Goal: Task Accomplishment & Management: Manage account settings

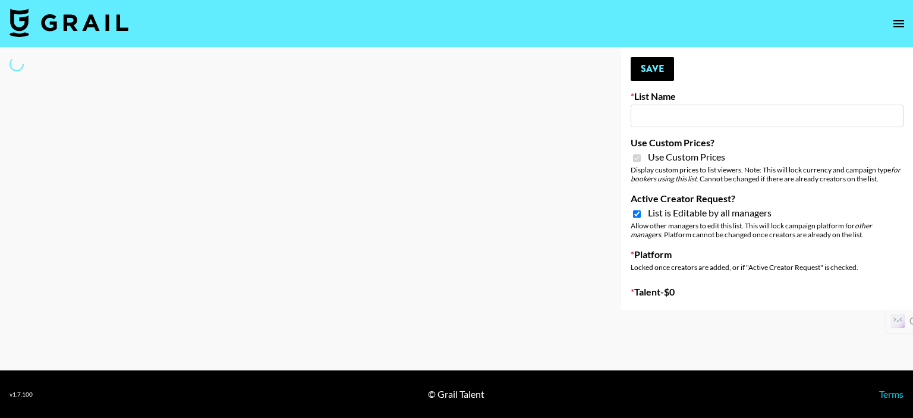
select select "Brand"
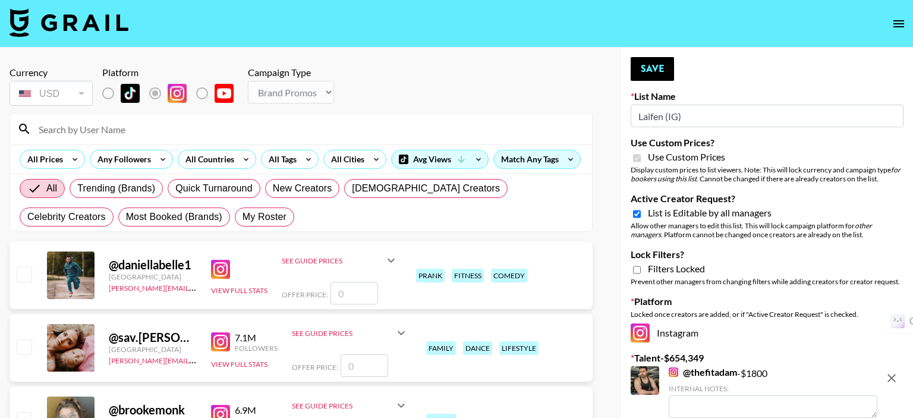
type input "Laifen (IG)"
checkbox input "true"
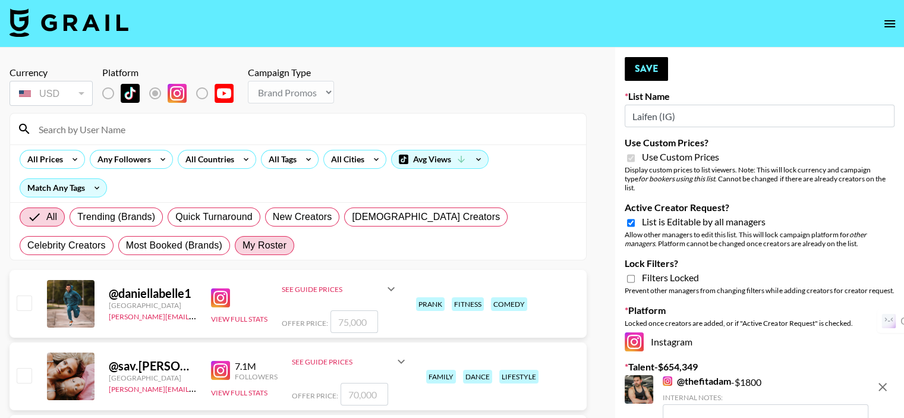
click at [242, 247] on span "My Roster" at bounding box center [264, 245] width 44 height 14
click at [242, 245] on input "My Roster" at bounding box center [242, 245] width 0 height 0
radio input "true"
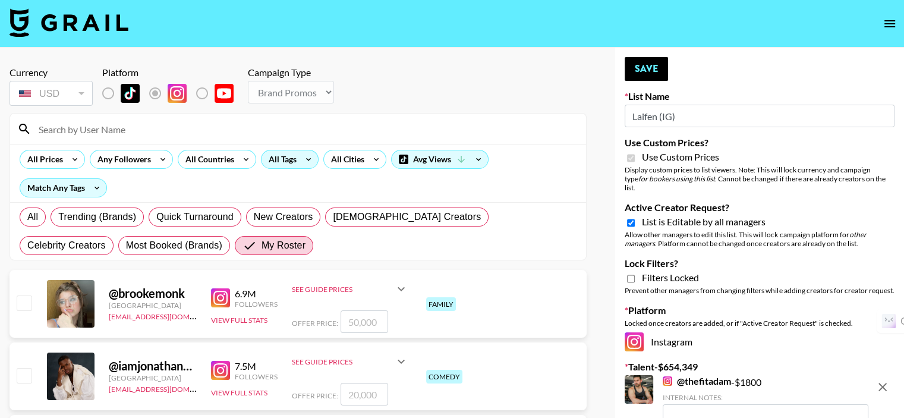
click at [289, 160] on div "All Tags" at bounding box center [279, 159] width 37 height 18
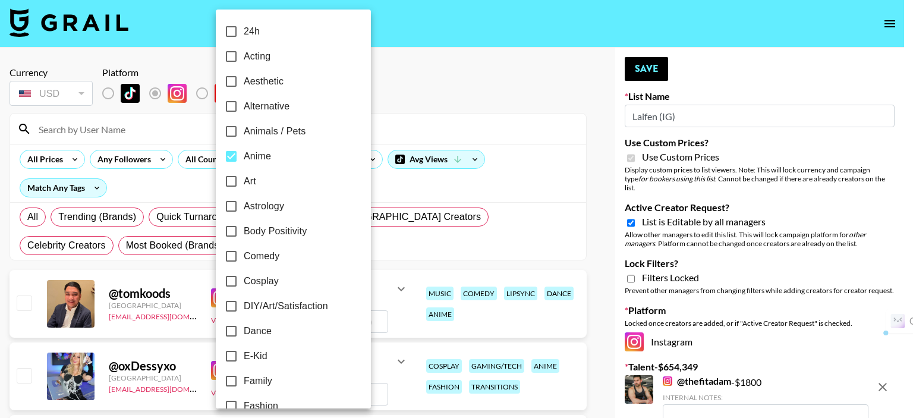
click at [233, 156] on input "Anime" at bounding box center [231, 156] width 25 height 25
checkbox input "false"
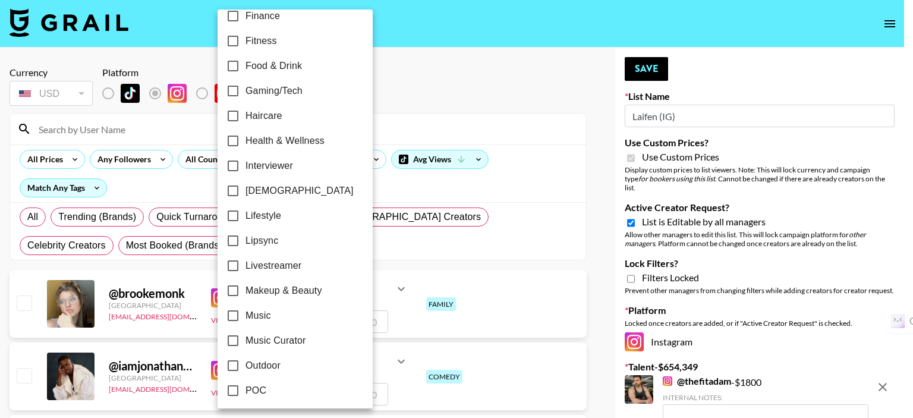
scroll to position [416, 0]
click at [235, 291] on input "Makeup & Beauty" at bounding box center [232, 289] width 25 height 25
checkbox input "true"
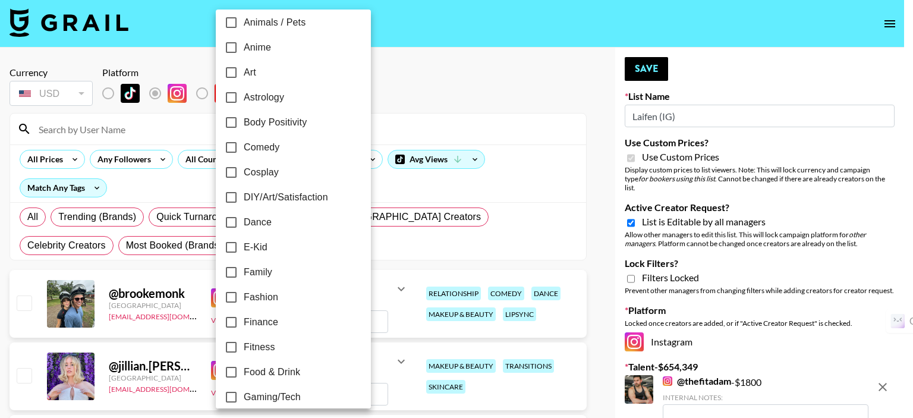
scroll to position [119, 0]
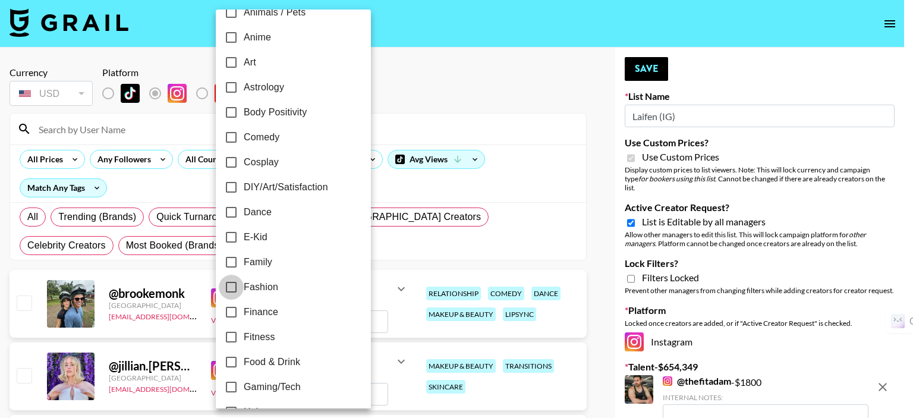
click at [233, 286] on input "Fashion" at bounding box center [231, 286] width 25 height 25
checkbox input "true"
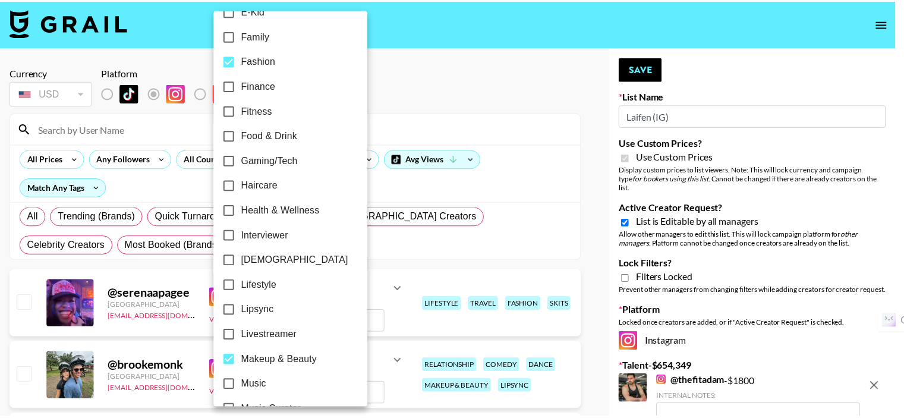
scroll to position [356, 0]
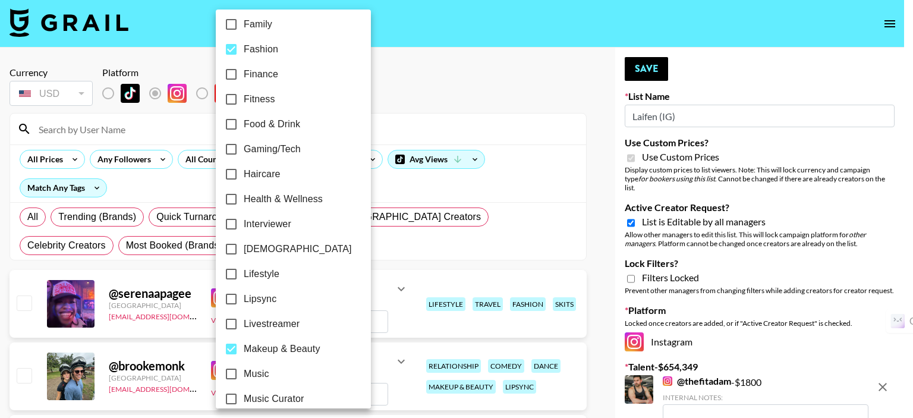
click at [388, 106] on div at bounding box center [456, 209] width 913 height 418
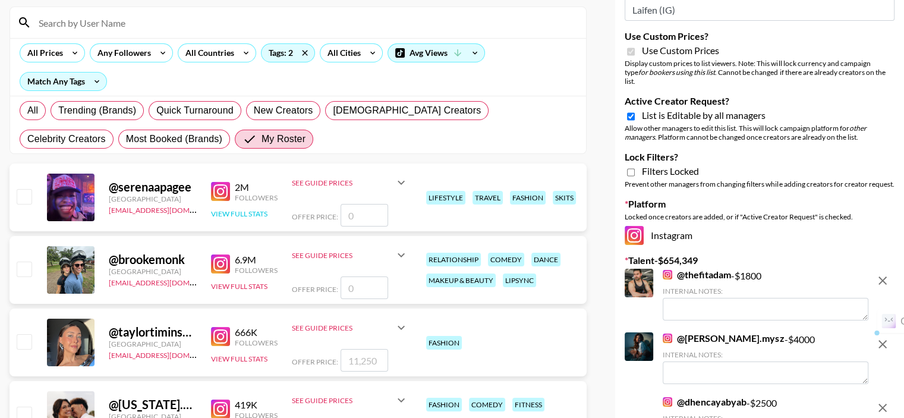
scroll to position [119, 0]
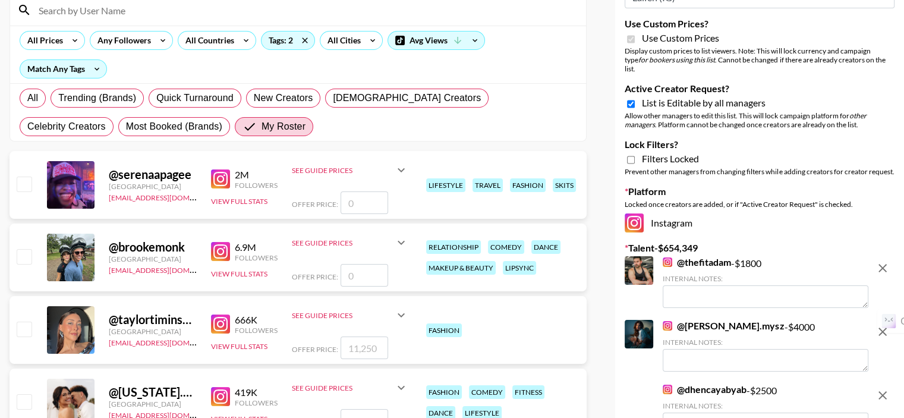
click at [349, 191] on input "number" at bounding box center [364, 202] width 48 height 23
type input "8"
checkbox input "true"
type input "8000"
click at [356, 264] on input "number" at bounding box center [364, 275] width 48 height 23
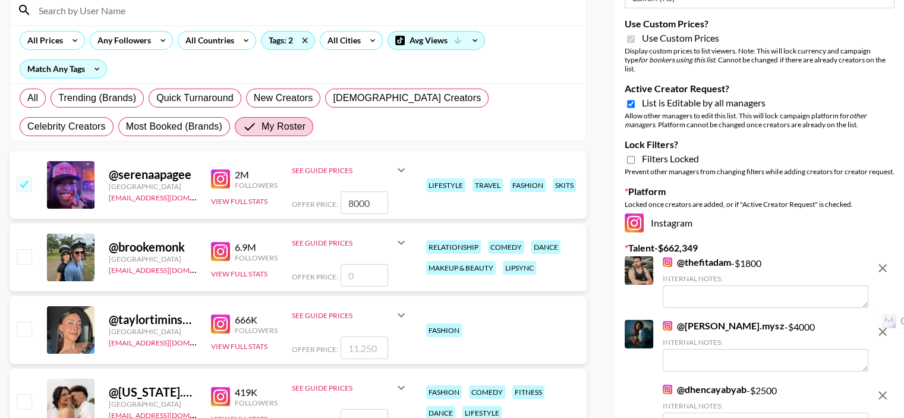
click at [356, 264] on input "number" at bounding box center [364, 275] width 48 height 23
type input "15"
checkbox input "true"
type input "15000"
click at [26, 321] on input "checkbox" at bounding box center [24, 328] width 14 height 14
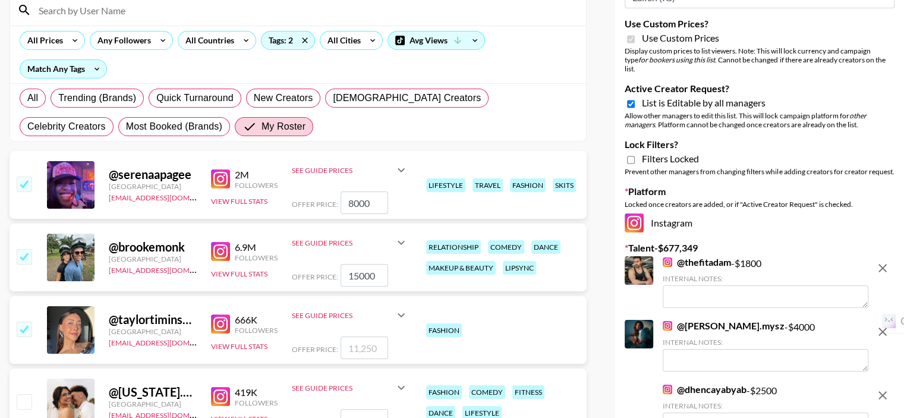
click at [26, 321] on input "checkbox" at bounding box center [24, 328] width 14 height 14
checkbox input "false"
drag, startPoint x: 21, startPoint y: 228, endPoint x: 23, endPoint y: 300, distance: 72.5
click at [21, 249] on input "checkbox" at bounding box center [24, 256] width 14 height 14
checkbox input "false"
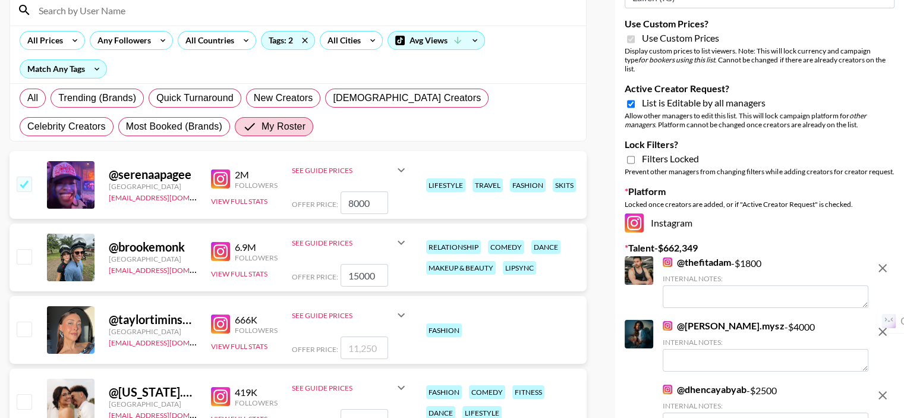
click at [23, 321] on input "checkbox" at bounding box center [24, 328] width 14 height 14
checkbox input "true"
type input "11250"
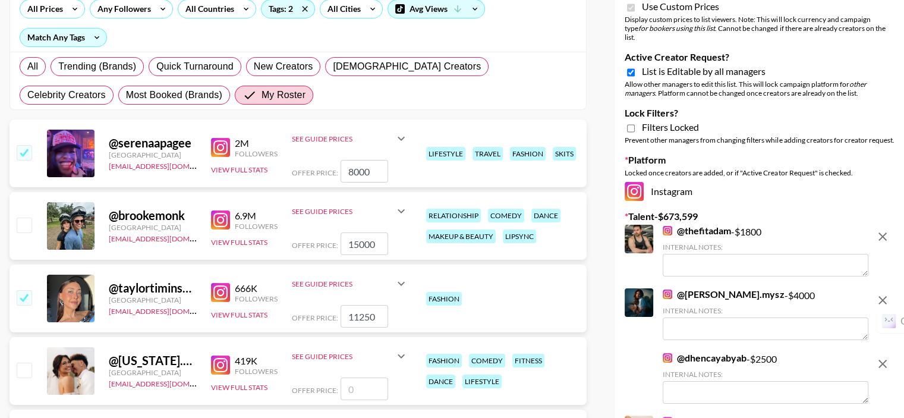
scroll to position [238, 0]
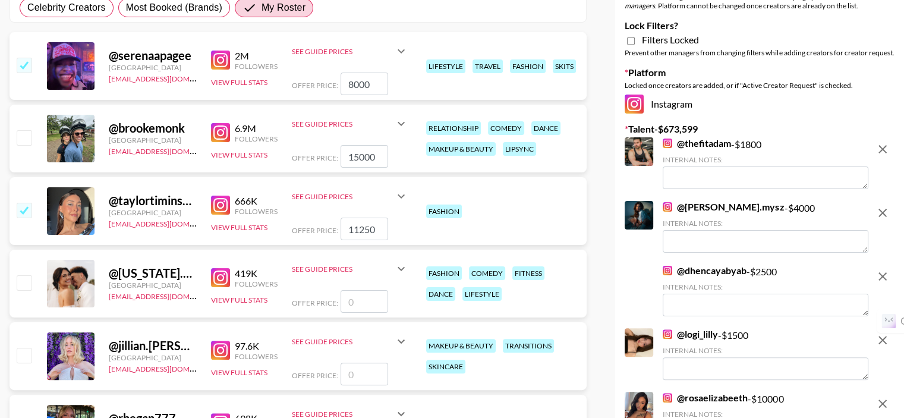
click at [358, 290] on input "number" at bounding box center [364, 301] width 48 height 23
type input "50"
checkbox input "true"
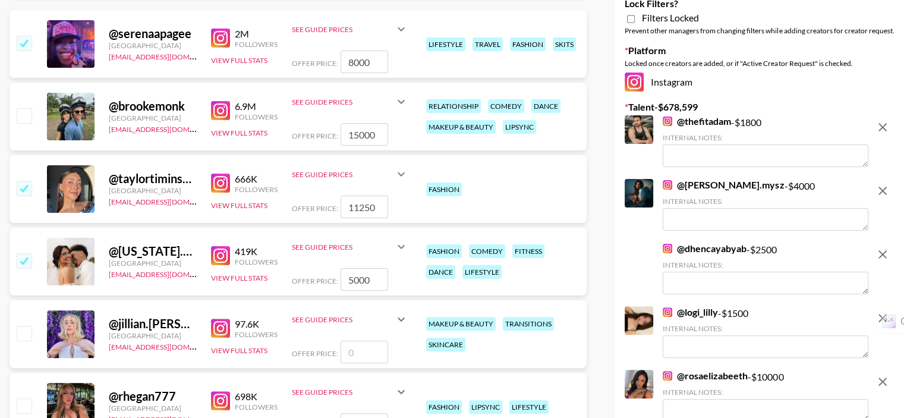
scroll to position [356, 0]
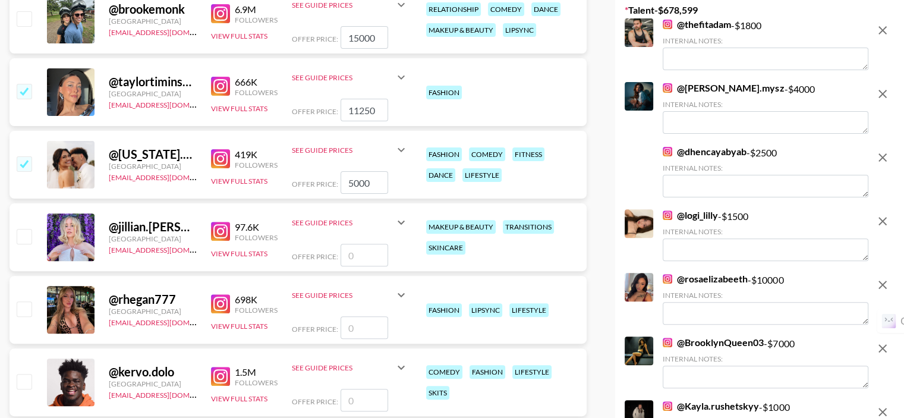
type input "5000"
click at [358, 244] on input "number" at bounding box center [364, 255] width 48 height 23
type input "20"
checkbox input "true"
type input "2000"
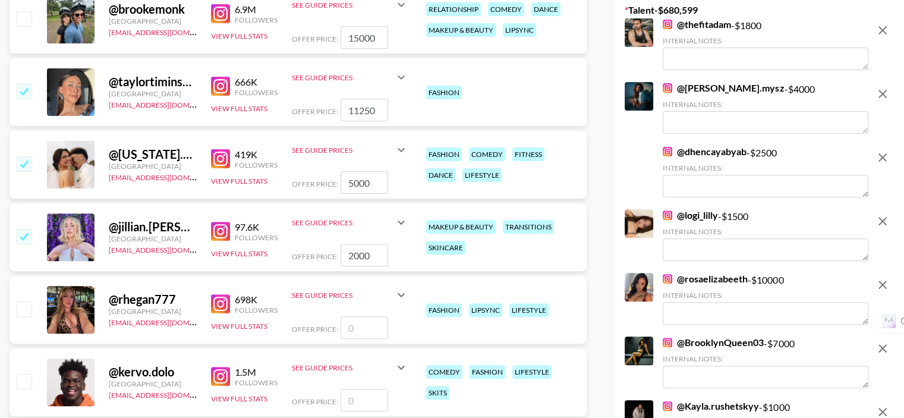
click at [362, 316] on input "number" at bounding box center [364, 327] width 48 height 23
type input "50"
checkbox input "true"
type input "5000"
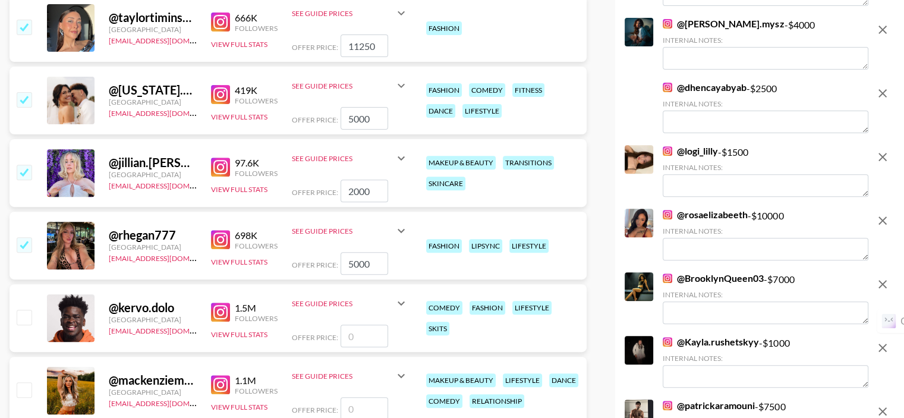
scroll to position [535, 0]
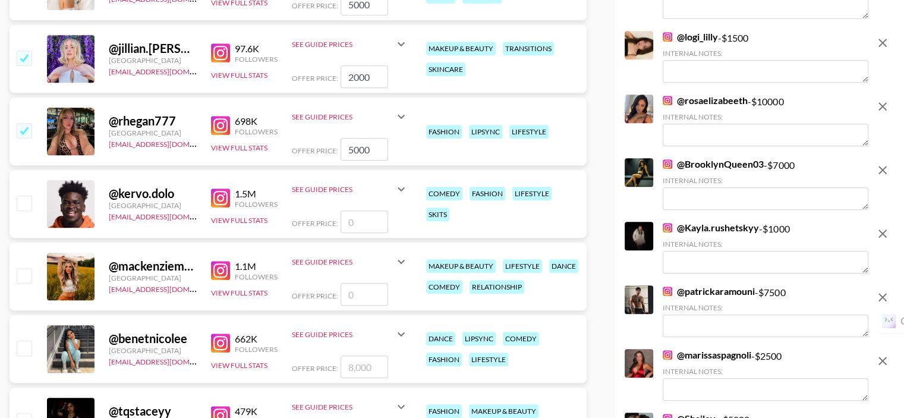
click at [353, 283] on input "number" at bounding box center [364, 294] width 48 height 23
type input "80"
checkbox input "true"
type input "8000"
click at [21, 340] on input "checkbox" at bounding box center [24, 347] width 14 height 14
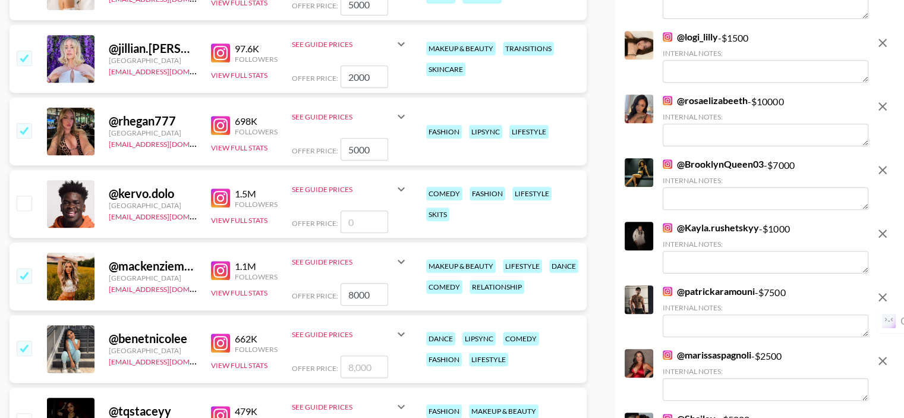
checkbox input "true"
type input "8000"
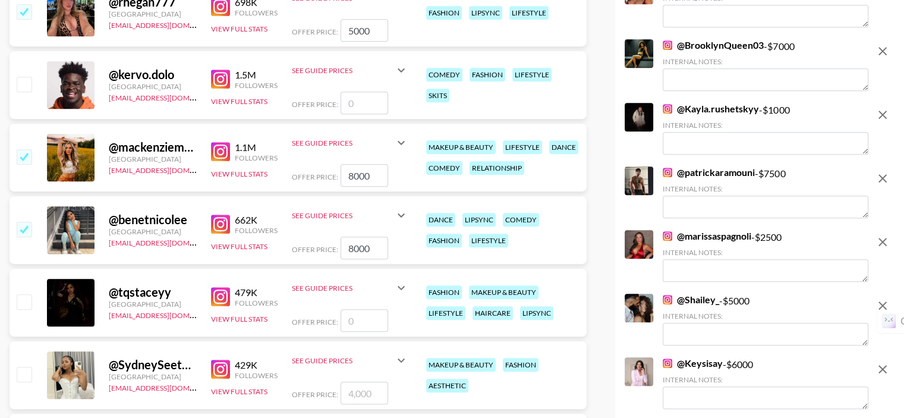
click at [363, 309] on input "number" at bounding box center [364, 320] width 48 height 23
type input "50"
checkbox input "true"
type input "5000"
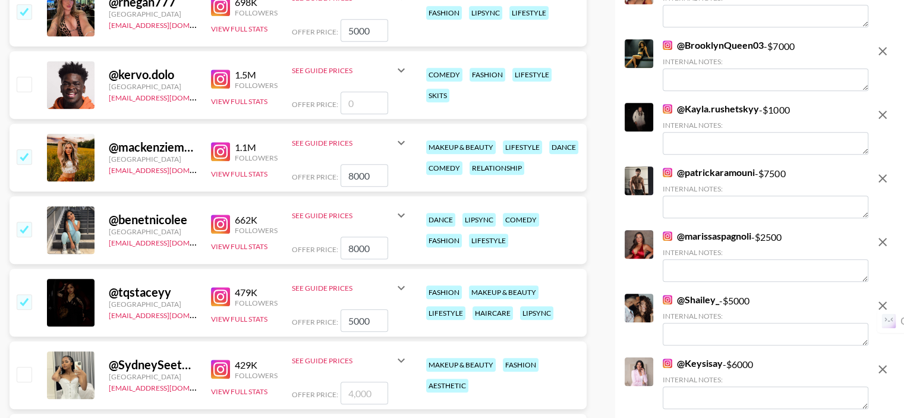
click at [24, 367] on input "checkbox" at bounding box center [24, 374] width 14 height 14
checkbox input "true"
type input "4000"
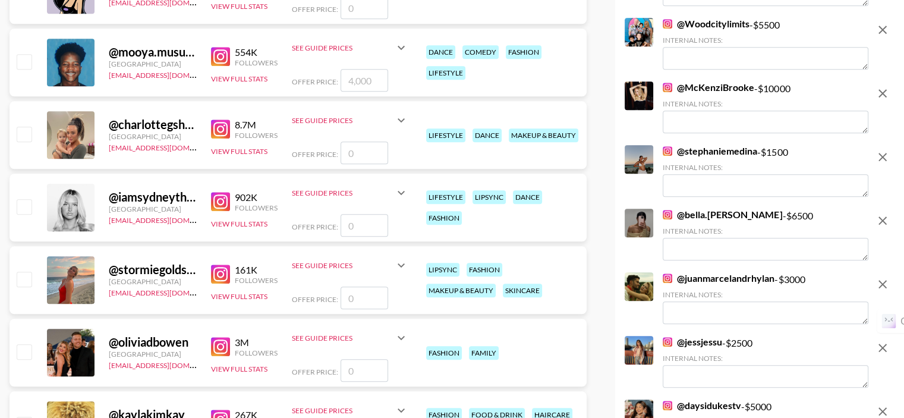
scroll to position [1248, 0]
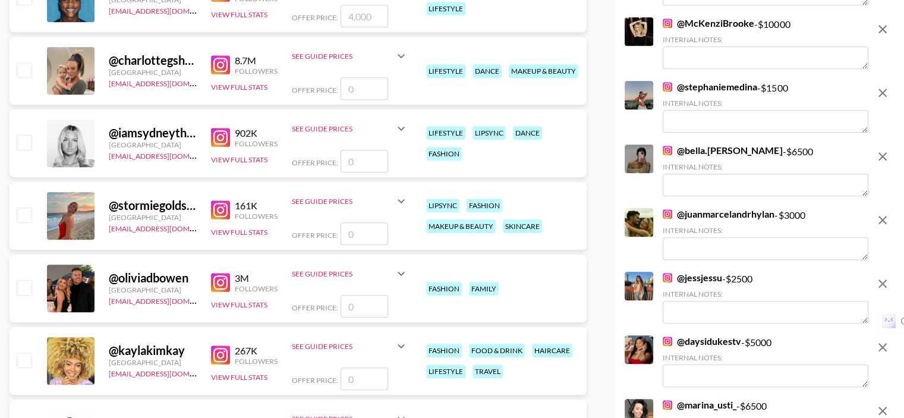
click at [356, 150] on input "number" at bounding box center [364, 161] width 48 height 23
type input "500"
checkbox input "true"
type input "5000"
click at [366, 222] on input "number" at bounding box center [364, 233] width 48 height 23
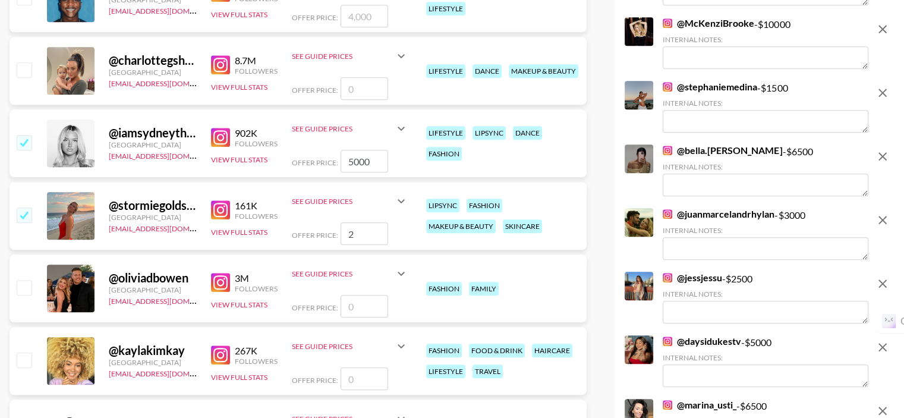
type input "20"
checkbox input "true"
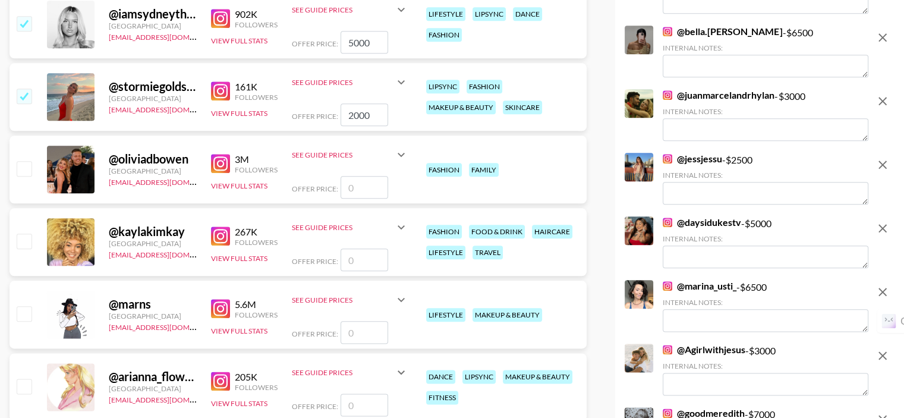
scroll to position [1426, 0]
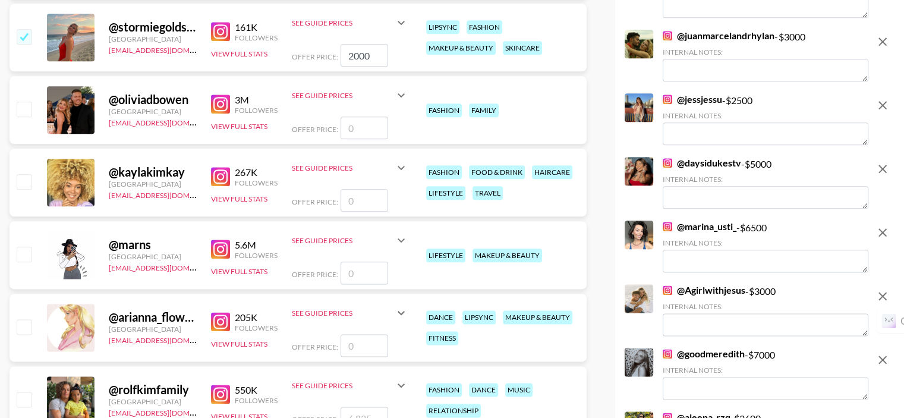
type input "2000"
click at [359, 189] on input "number" at bounding box center [364, 200] width 48 height 23
type input "20"
checkbox input "true"
type input "2"
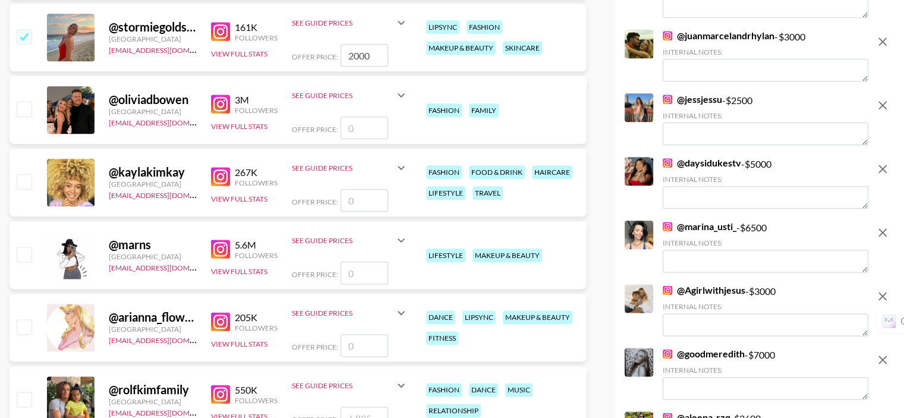
checkbox input "false"
type input "15"
checkbox input "true"
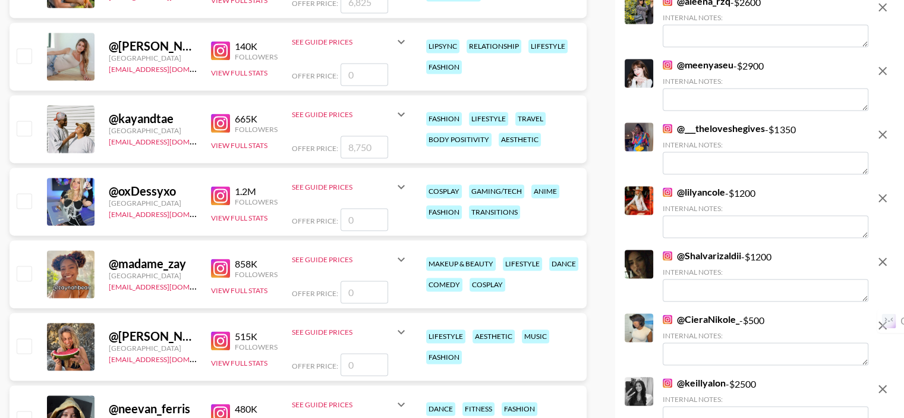
scroll to position [1901, 0]
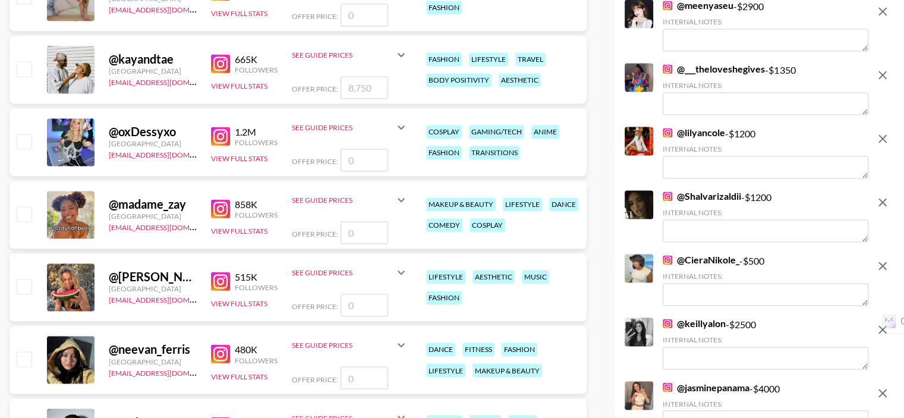
type input "1500"
click at [367, 221] on input "number" at bounding box center [364, 232] width 48 height 23
type input "60"
checkbox input "true"
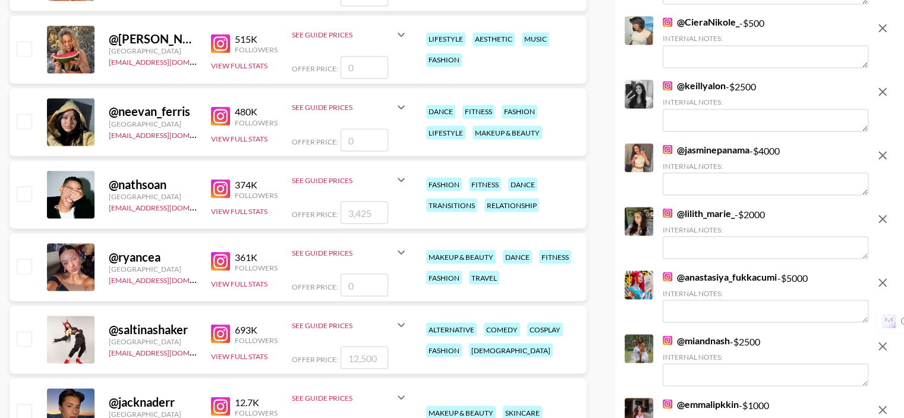
scroll to position [2198, 0]
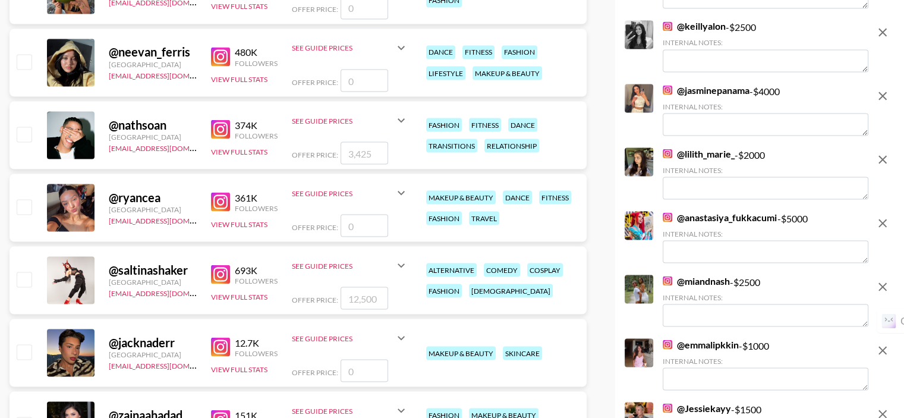
type input "6000"
click at [359, 214] on input "number" at bounding box center [364, 225] width 48 height 23
type input "40"
checkbox input "true"
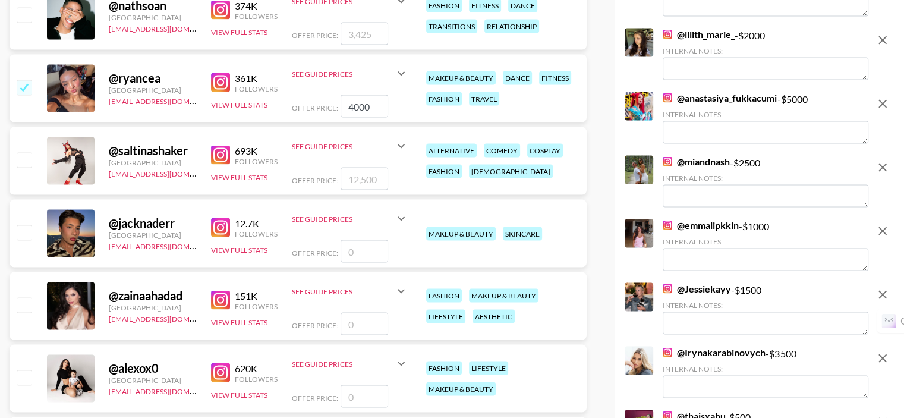
type input "4000"
click at [356, 240] on input "number" at bounding box center [364, 251] width 48 height 23
type input "15"
checkbox input "true"
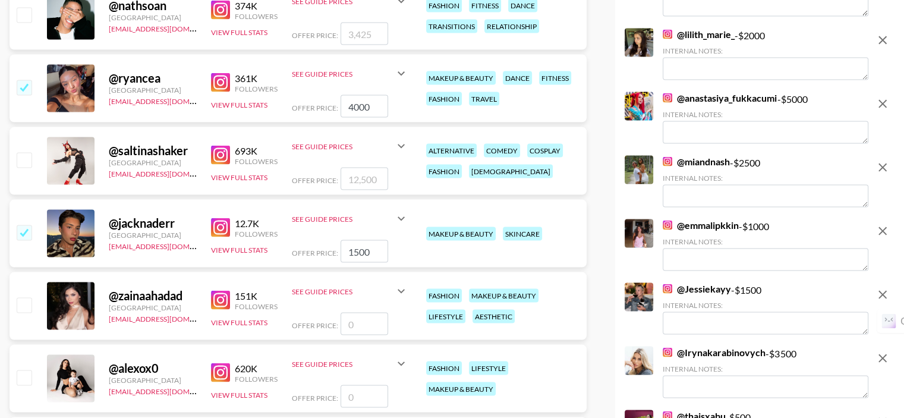
type input "1500"
click at [359, 312] on input "number" at bounding box center [364, 323] width 48 height 23
type input "80"
checkbox input "true"
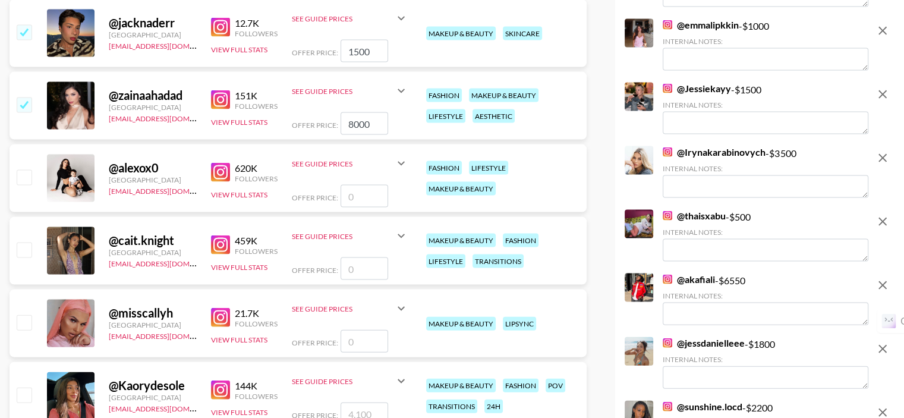
scroll to position [2555, 0]
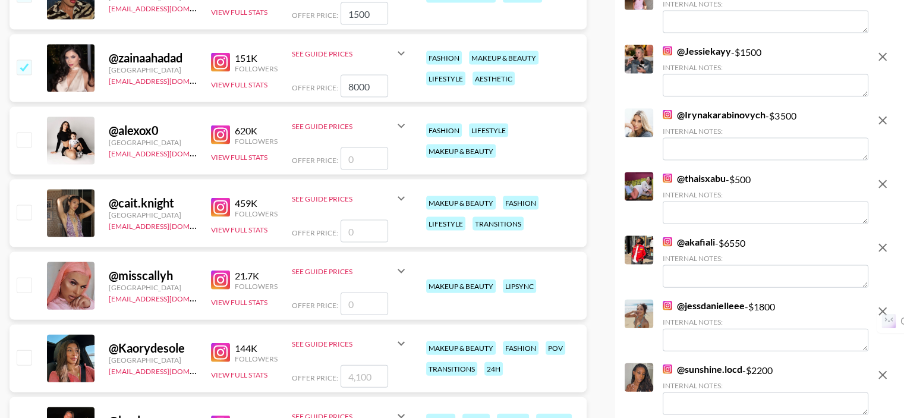
type input "8000"
click at [354, 220] on input "number" at bounding box center [364, 231] width 48 height 23
type input "50"
checkbox input "true"
type input "5000"
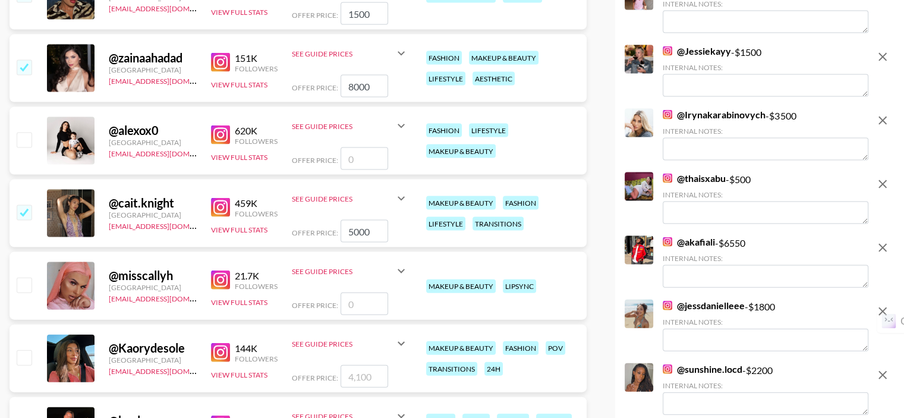
click at [361, 292] on input "number" at bounding box center [364, 303] width 48 height 23
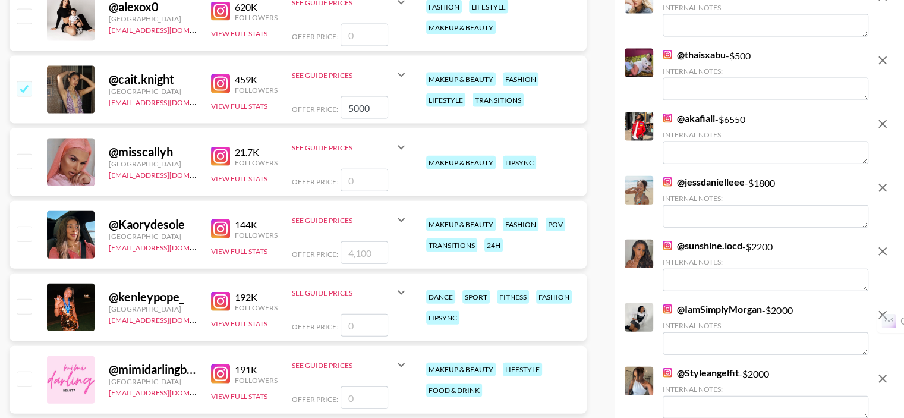
scroll to position [2792, 0]
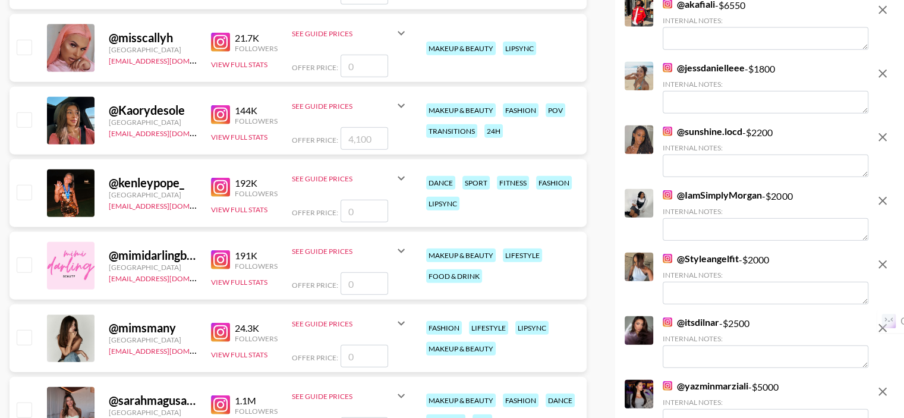
click at [19, 112] on input "checkbox" at bounding box center [24, 119] width 14 height 14
drag, startPoint x: 19, startPoint y: 88, endPoint x: 269, endPoint y: 271, distance: 309.9
click at [19, 112] on input "checkbox" at bounding box center [24, 119] width 14 height 14
checkbox input "false"
click at [27, 112] on input "checkbox" at bounding box center [24, 119] width 14 height 14
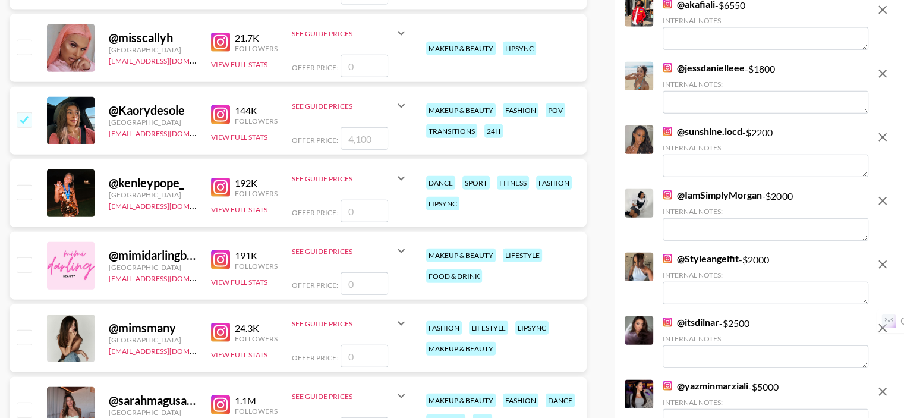
checkbox input "true"
type input "4100"
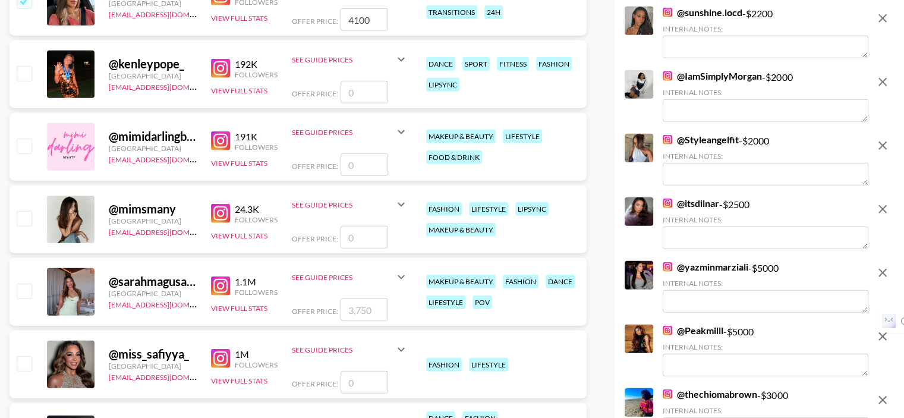
scroll to position [2970, 0]
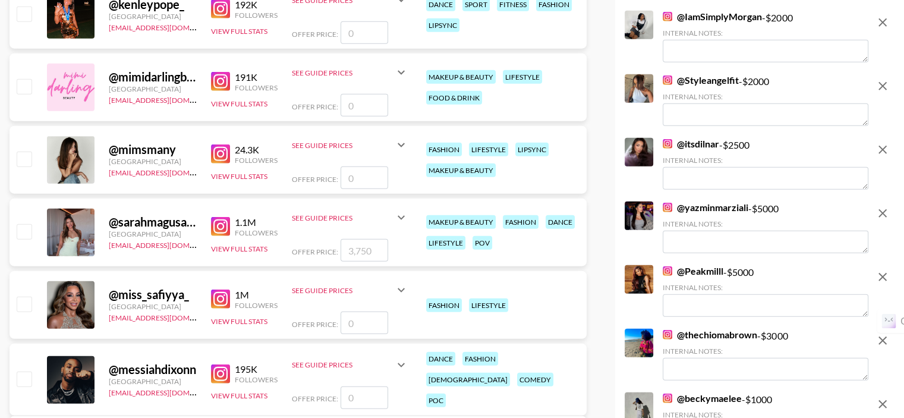
click at [29, 224] on input "checkbox" at bounding box center [24, 231] width 14 height 14
checkbox input "true"
type input "3750"
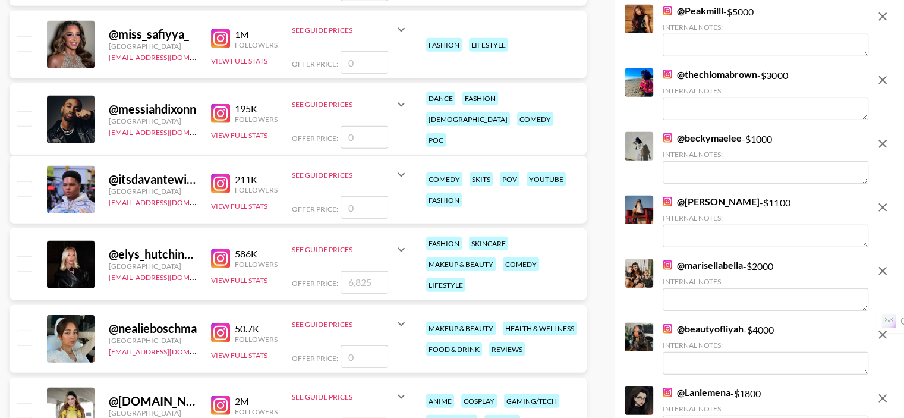
scroll to position [3267, 0]
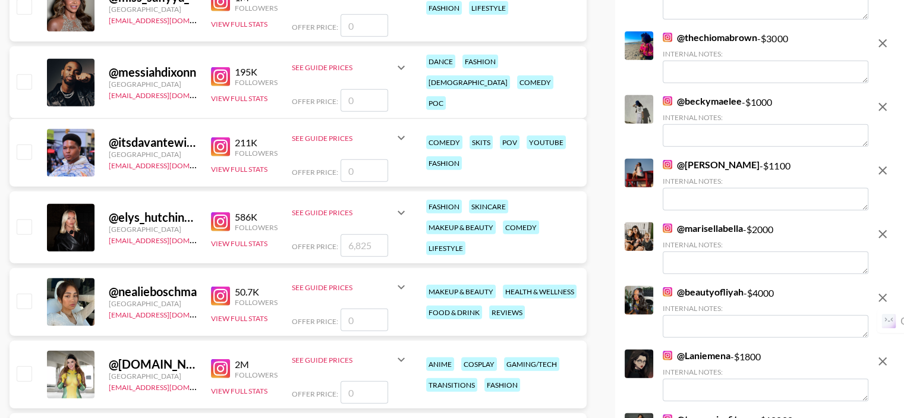
click at [23, 219] on input "checkbox" at bounding box center [24, 226] width 14 height 14
checkbox input "false"
click at [26, 219] on input "checkbox" at bounding box center [24, 226] width 14 height 14
checkbox input "true"
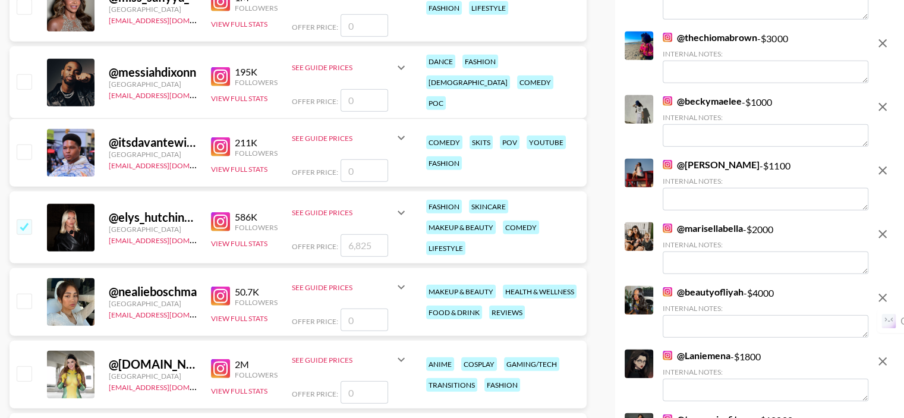
type input "6825"
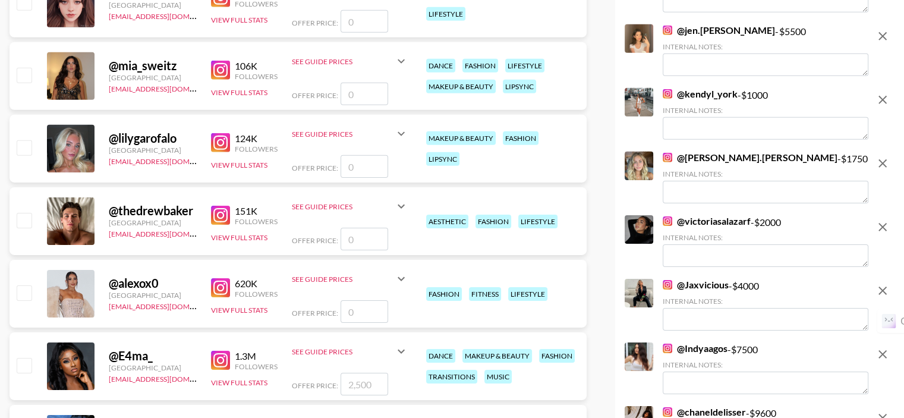
scroll to position [3862, 0]
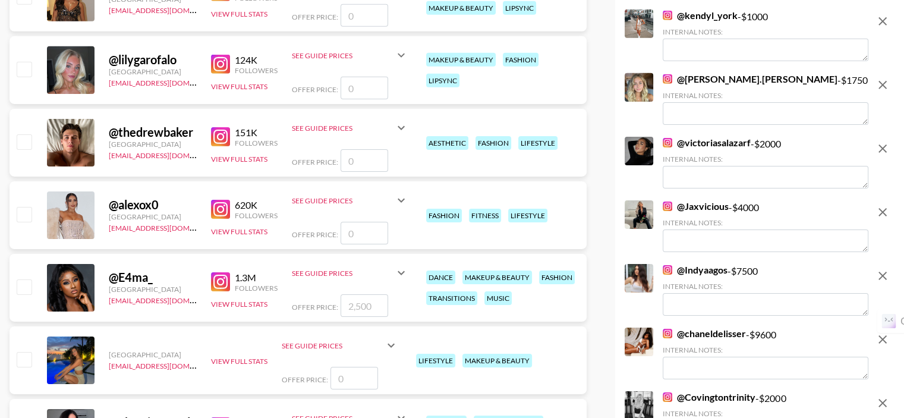
click at [27, 279] on input "checkbox" at bounding box center [24, 286] width 14 height 14
checkbox input "true"
type input "2500"
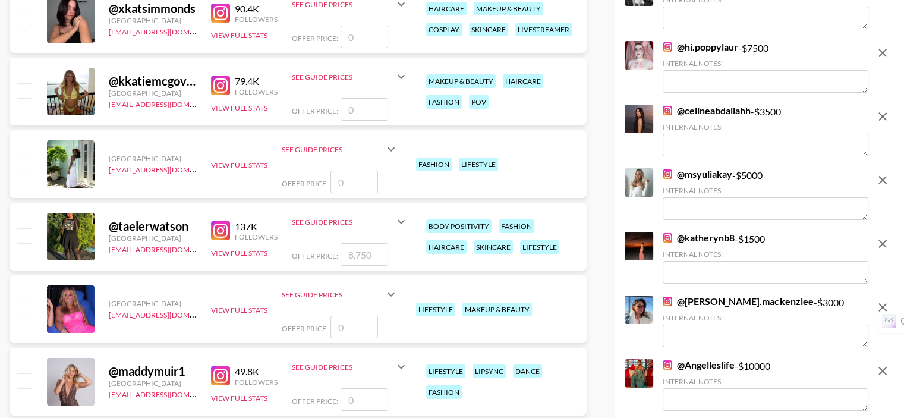
scroll to position [4396, 0]
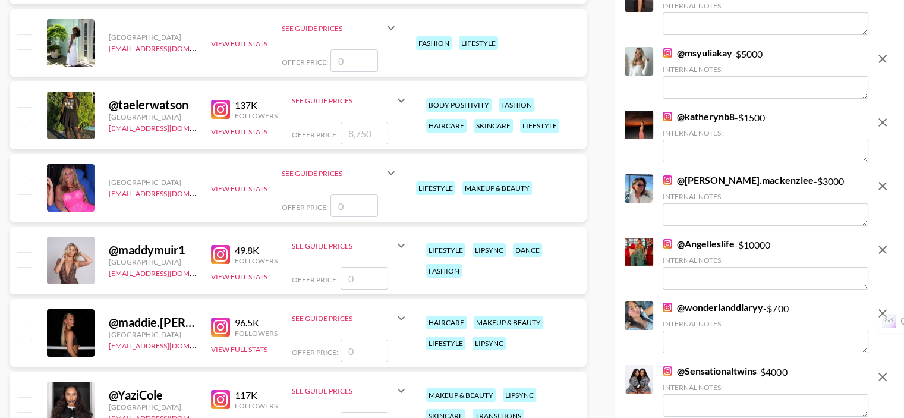
click at [24, 107] on input "checkbox" at bounding box center [24, 114] width 14 height 14
checkbox input "false"
click at [21, 107] on input "checkbox" at bounding box center [24, 114] width 14 height 14
checkbox input "true"
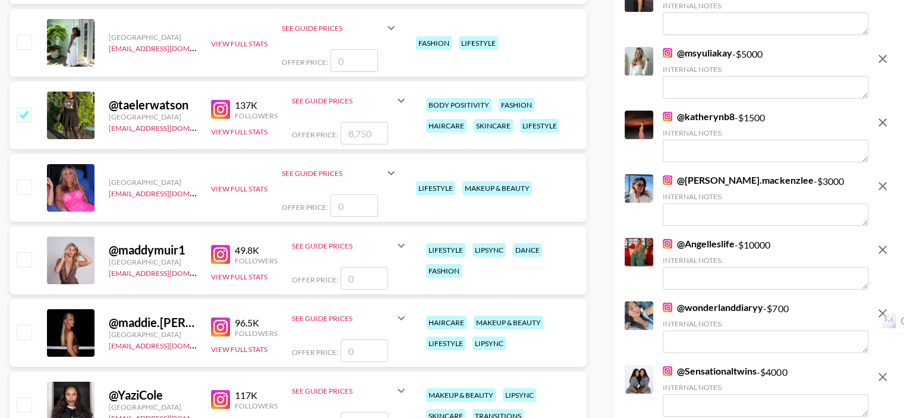
type input "8750"
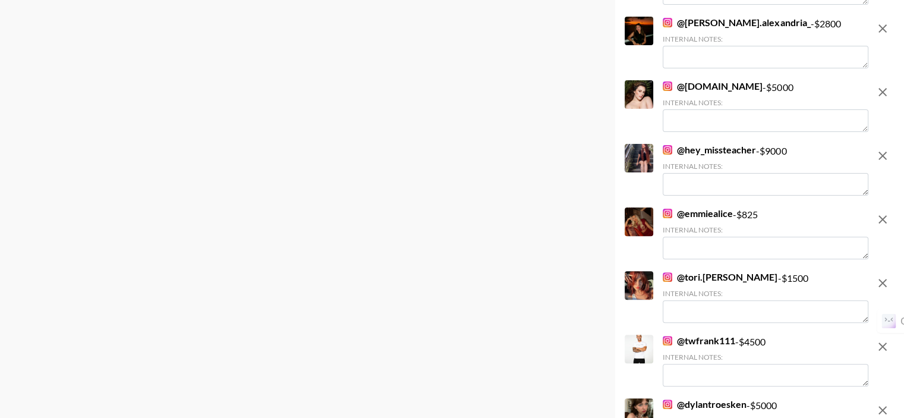
scroll to position [0, 0]
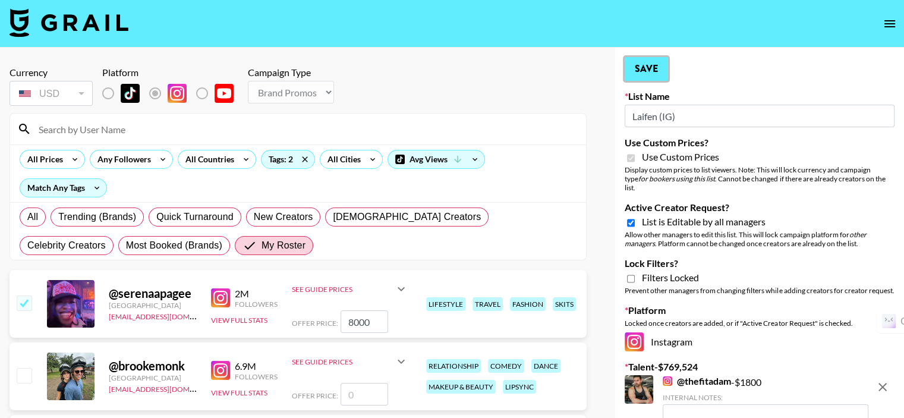
click at [661, 72] on button "Save" at bounding box center [645, 69] width 43 height 24
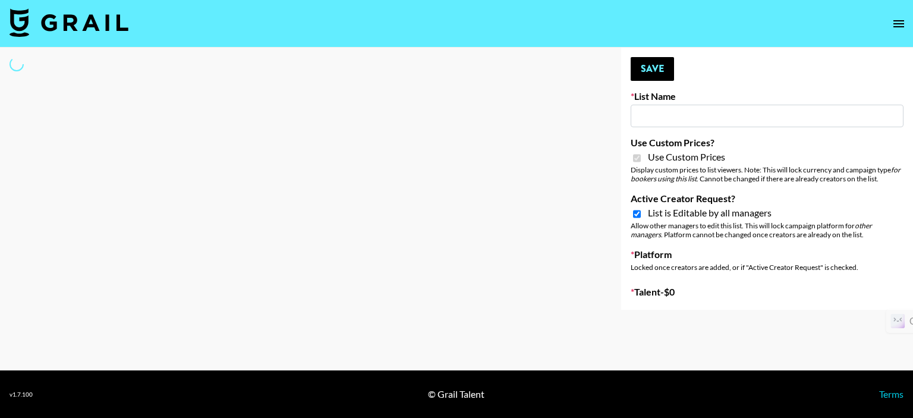
select select "Brand"
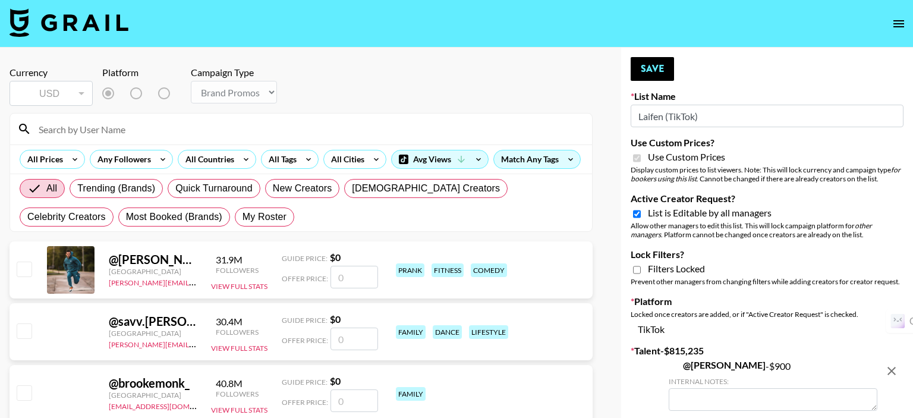
type input "Laifen (TikTok)"
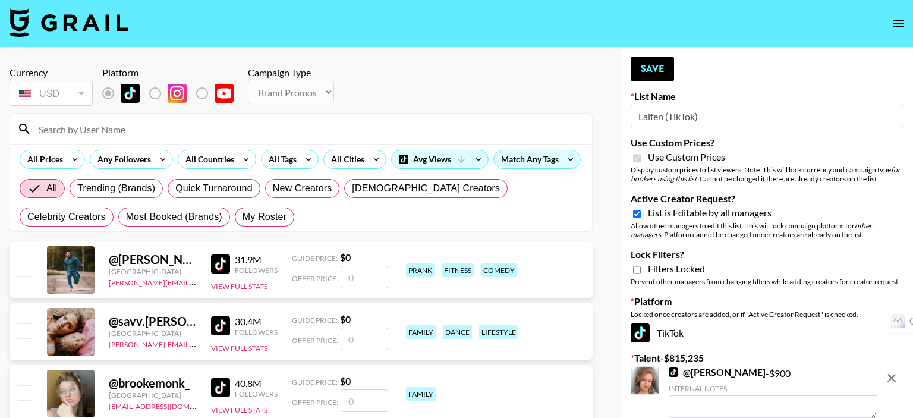
checkbox input "true"
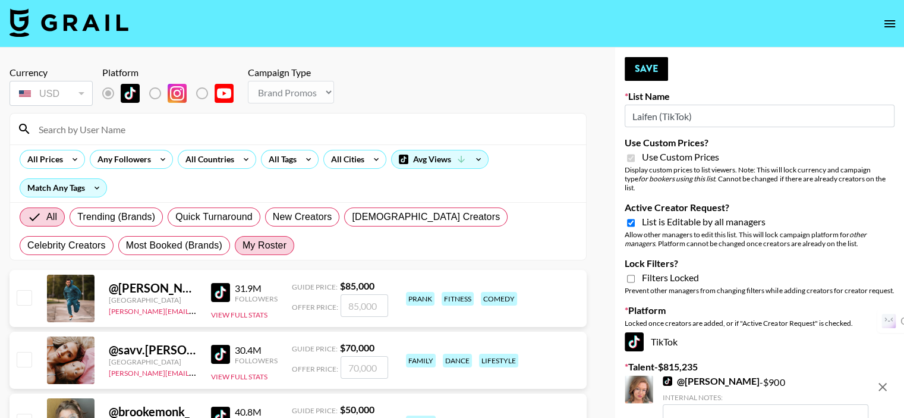
click at [242, 250] on span "My Roster" at bounding box center [264, 245] width 44 height 14
click at [242, 245] on input "My Roster" at bounding box center [242, 245] width 0 height 0
radio input "true"
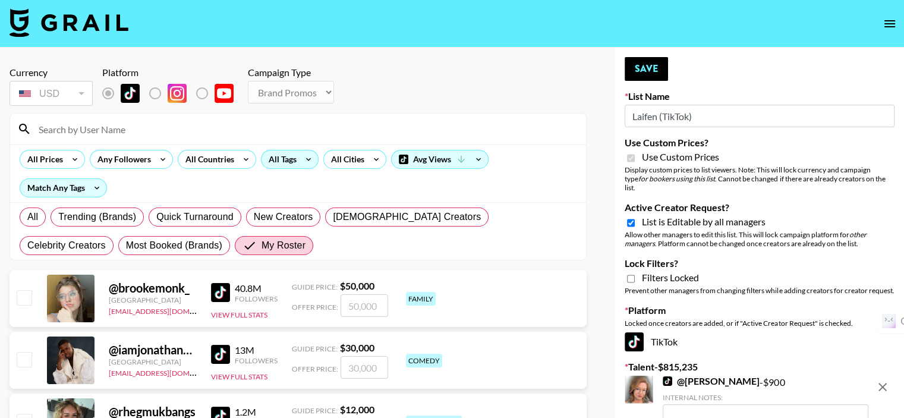
click at [274, 161] on div "All Tags" at bounding box center [279, 159] width 37 height 18
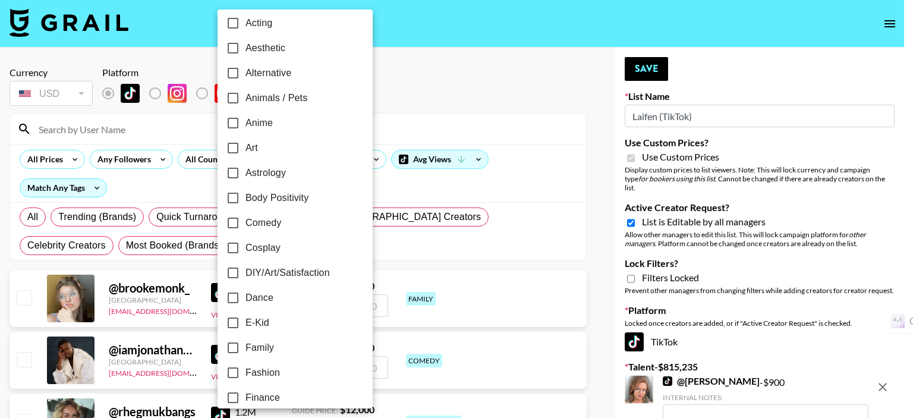
scroll to position [178, 0]
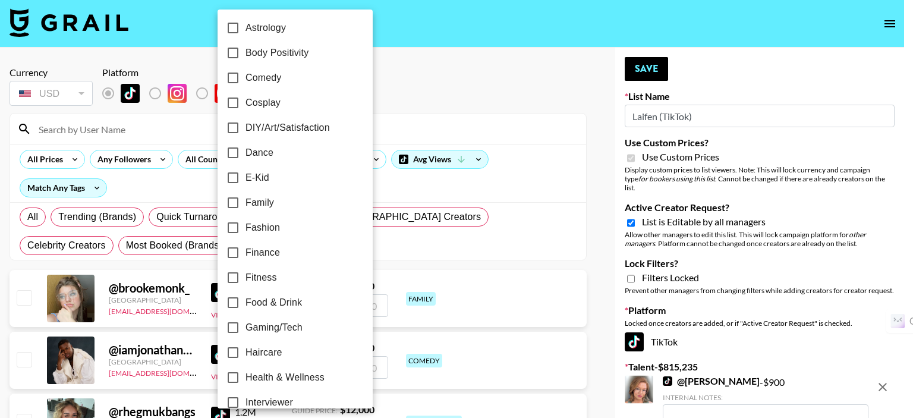
click at [232, 227] on input "Fashion" at bounding box center [232, 227] width 25 height 25
checkbox input "true"
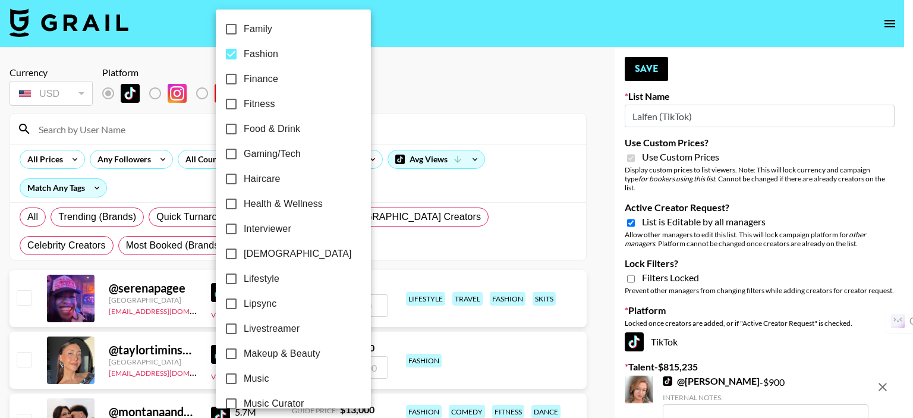
scroll to position [356, 0]
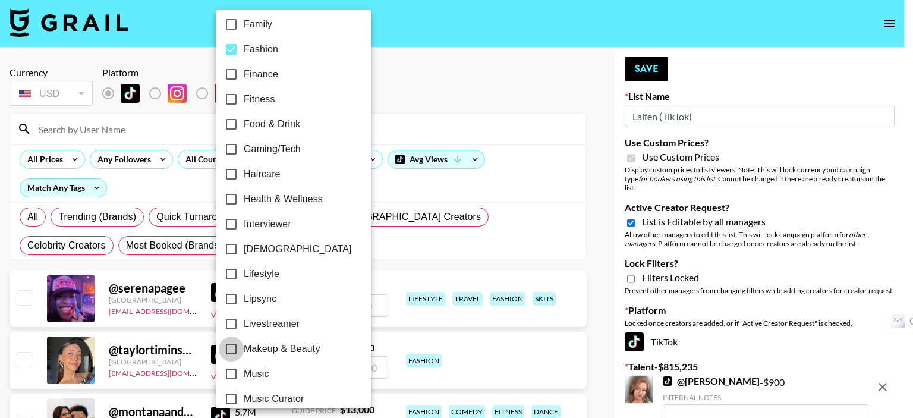
click at [232, 346] on input "Makeup & Beauty" at bounding box center [231, 348] width 25 height 25
checkbox input "true"
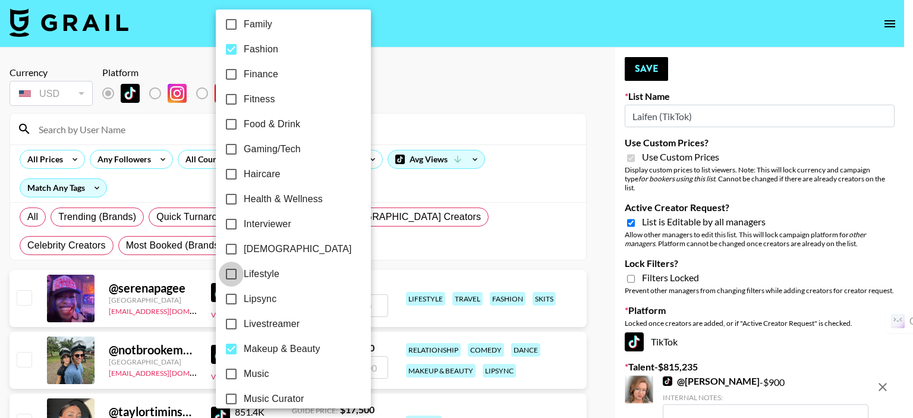
click at [232, 273] on input "Lifestyle" at bounding box center [231, 273] width 25 height 25
checkbox input "true"
click at [412, 105] on div at bounding box center [456, 209] width 913 height 418
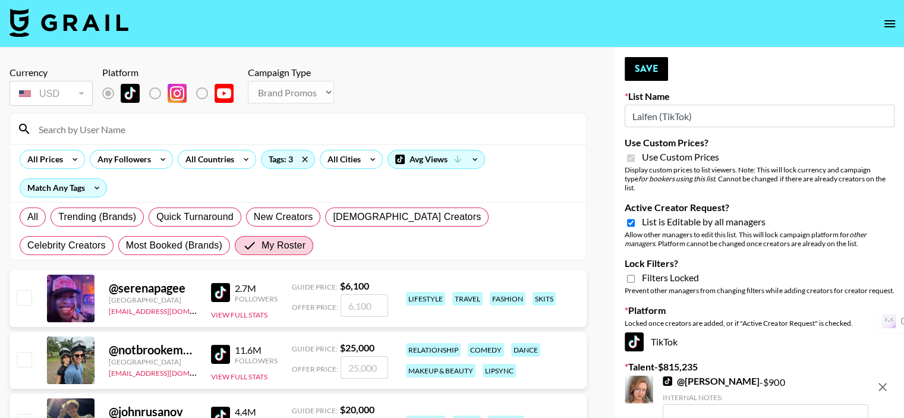
scroll to position [119, 0]
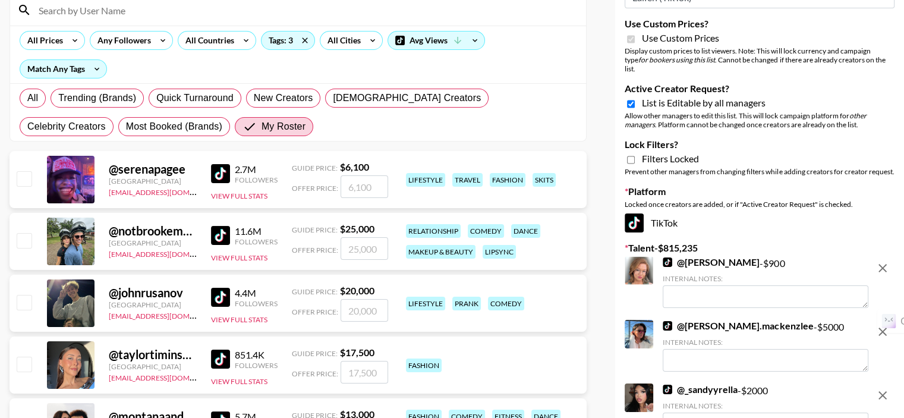
click at [22, 171] on input "checkbox" at bounding box center [24, 178] width 14 height 14
checkbox input "true"
type input "6100"
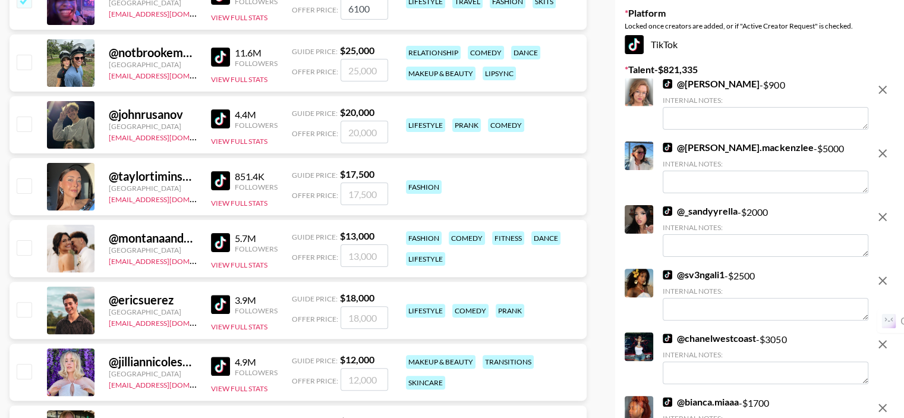
click at [21, 178] on input "checkbox" at bounding box center [24, 185] width 14 height 14
checkbox input "true"
type input "17500"
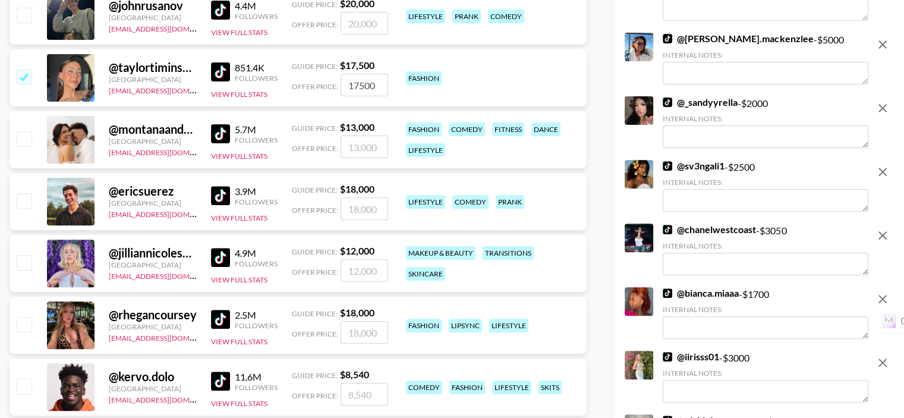
scroll to position [475, 0]
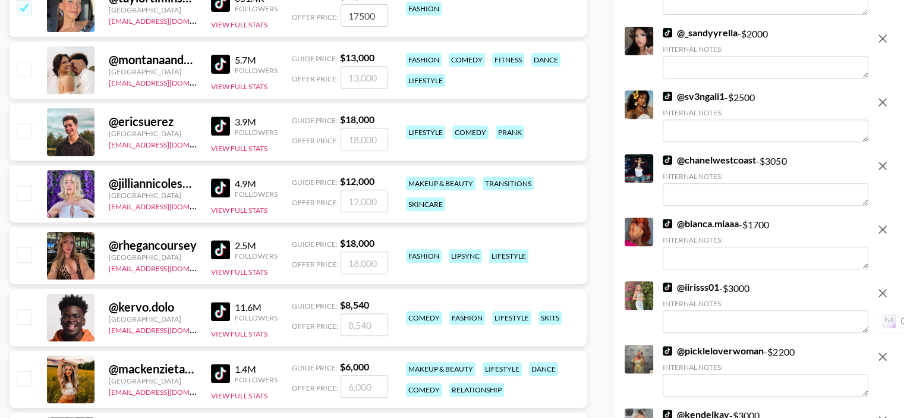
click at [26, 185] on input "checkbox" at bounding box center [24, 192] width 14 height 14
checkbox input "true"
type input "12000"
click at [25, 247] on input "checkbox" at bounding box center [24, 254] width 14 height 14
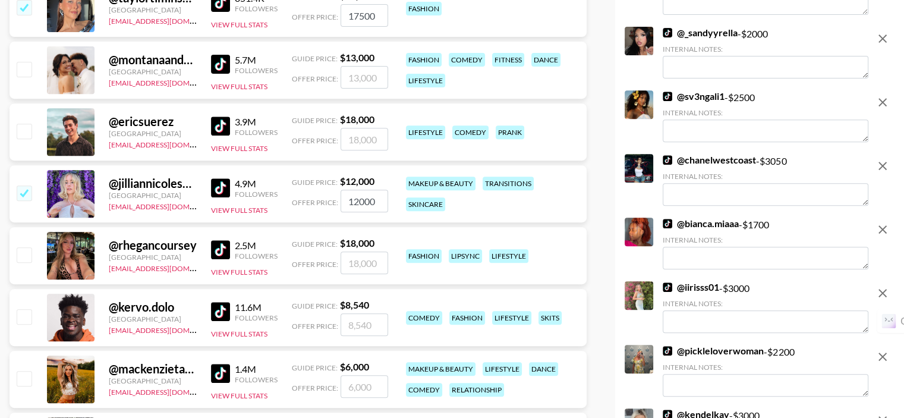
checkbox input "false"
click at [28, 371] on input "checkbox" at bounding box center [24, 378] width 14 height 14
checkbox input "true"
type input "6000"
click at [26, 247] on input "checkbox" at bounding box center [24, 254] width 14 height 14
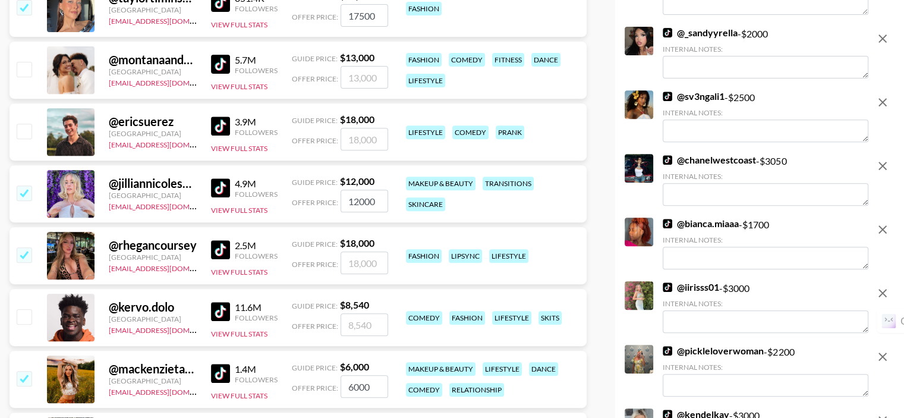
checkbox input "true"
type input "18000"
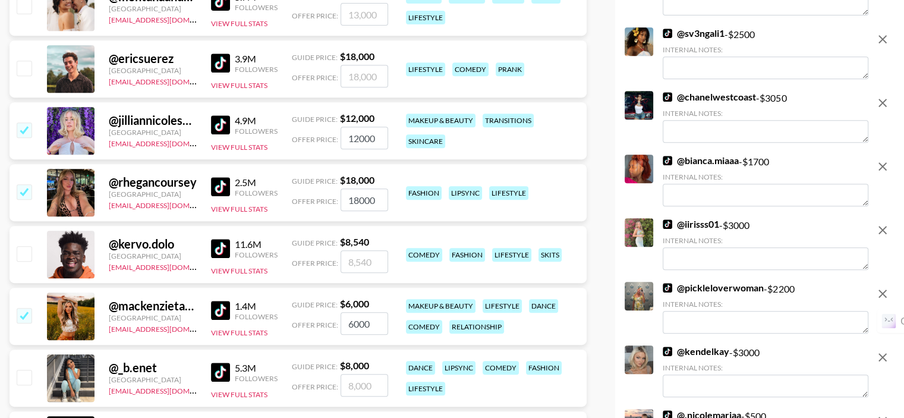
scroll to position [713, 0]
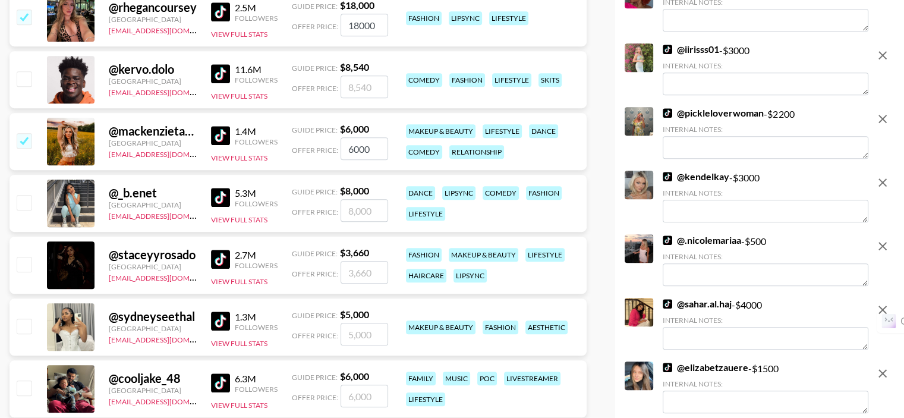
click at [24, 195] on input "checkbox" at bounding box center [24, 202] width 14 height 14
checkbox input "true"
type input "8000"
click at [24, 257] on input "checkbox" at bounding box center [24, 264] width 14 height 14
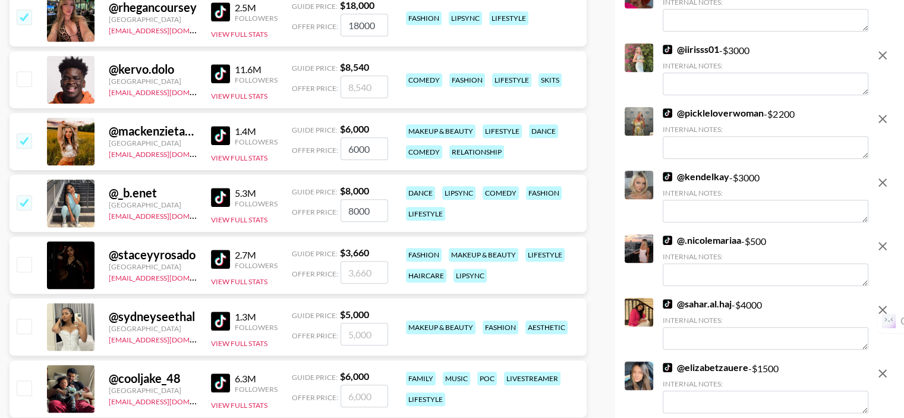
checkbox input "false"
click at [26, 318] on input "checkbox" at bounding box center [24, 325] width 14 height 14
checkbox input "true"
type input "5000"
click at [26, 257] on input "checkbox" at bounding box center [24, 264] width 14 height 14
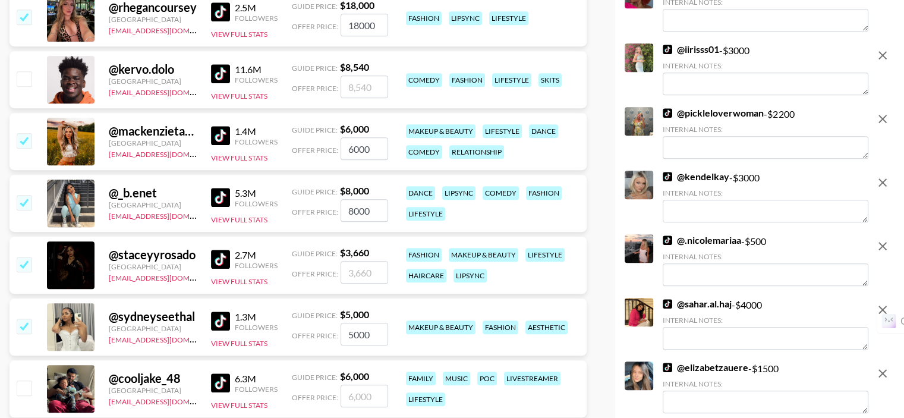
checkbox input "true"
type input "3660"
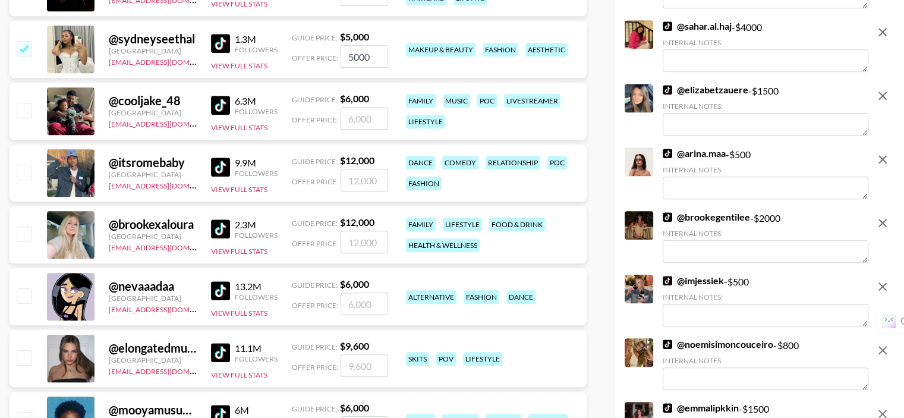
scroll to position [1129, 0]
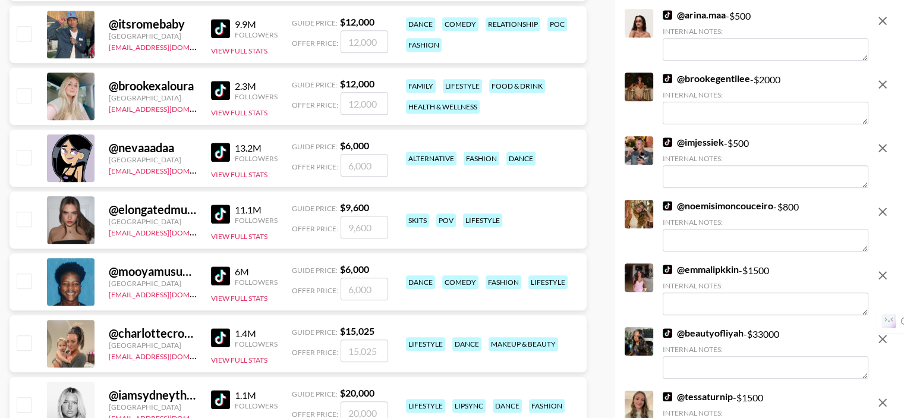
click at [25, 211] on input "checkbox" at bounding box center [24, 218] width 14 height 14
checkbox input "true"
type input "9600"
click at [26, 397] on input "checkbox" at bounding box center [24, 404] width 14 height 14
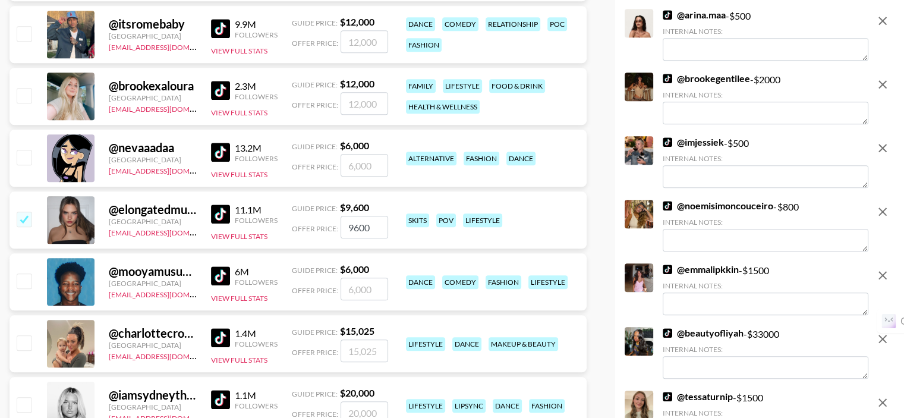
checkbox input "false"
click at [27, 397] on input "checkbox" at bounding box center [24, 404] width 14 height 14
checkbox input "true"
type input "20000"
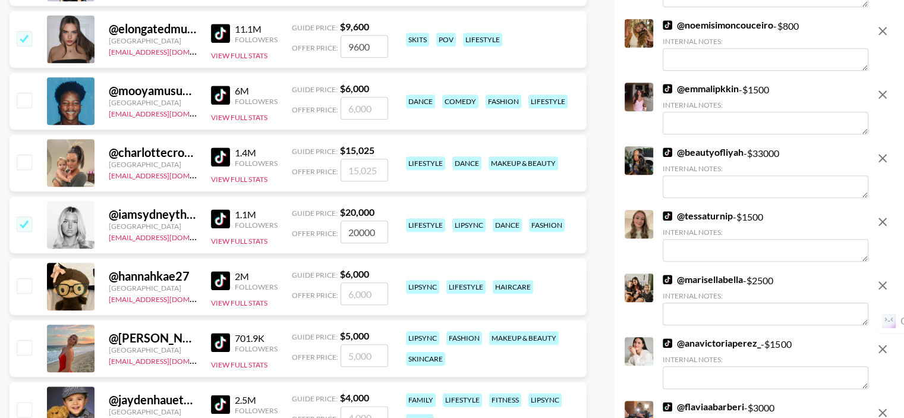
scroll to position [1366, 0]
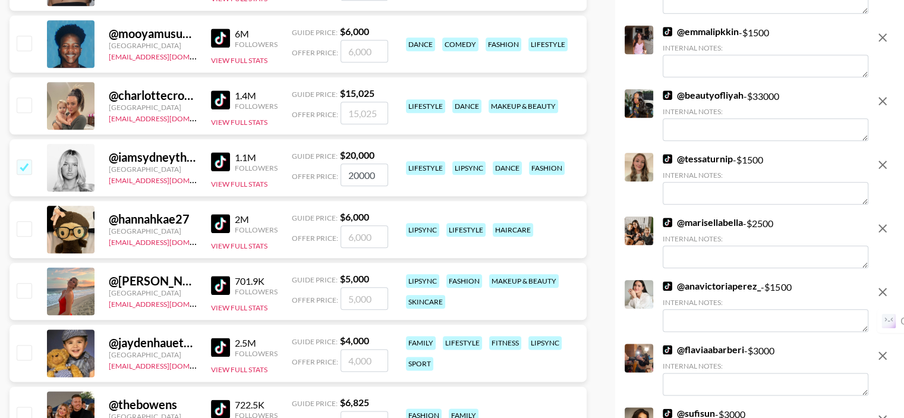
click at [24, 283] on input "checkbox" at bounding box center [24, 290] width 14 height 14
checkbox input "true"
type input "5000"
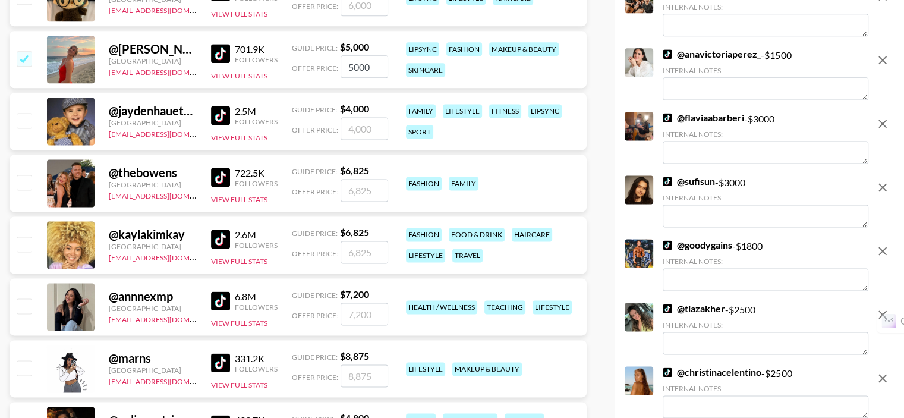
scroll to position [1604, 0]
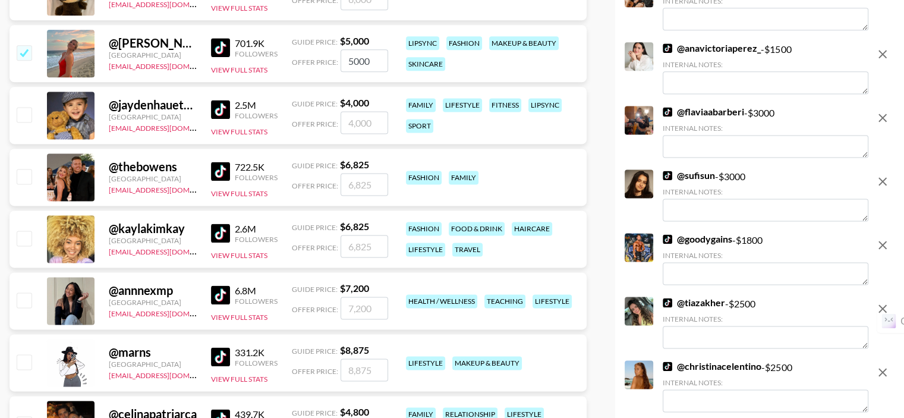
click at [25, 169] on input "checkbox" at bounding box center [24, 176] width 14 height 14
checkbox input "true"
type input "6825"
click at [25, 231] on input "checkbox" at bounding box center [24, 238] width 14 height 14
checkbox input "true"
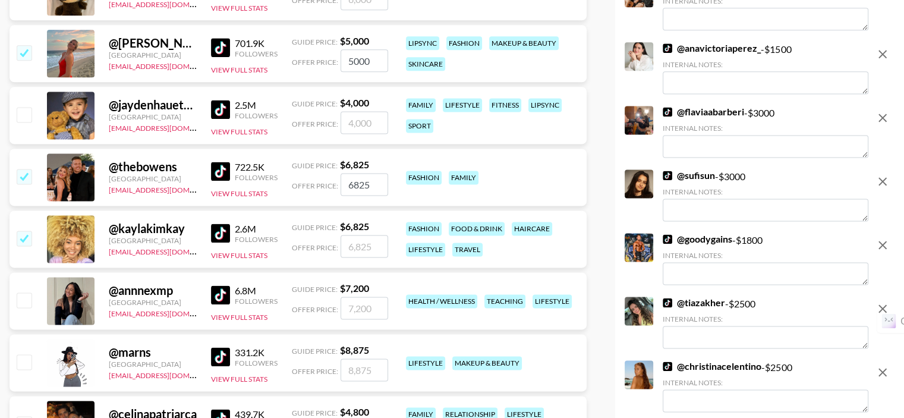
type input "6825"
click at [24, 292] on input "checkbox" at bounding box center [24, 299] width 14 height 14
checkbox input "true"
type input "7200"
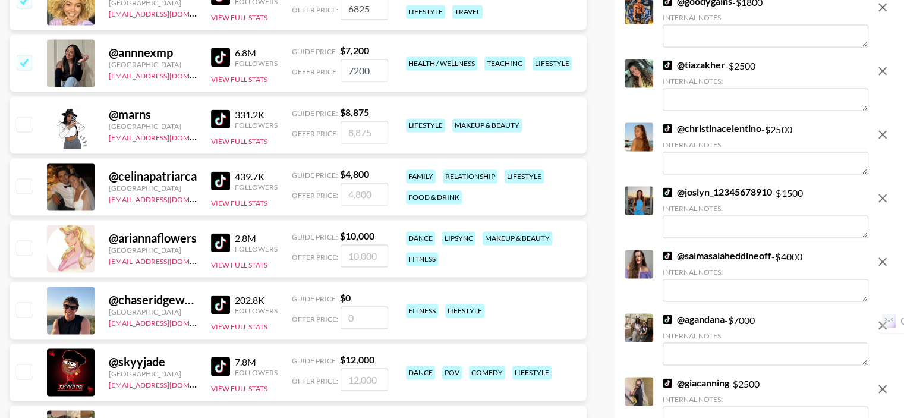
click at [23, 240] on input "checkbox" at bounding box center [24, 247] width 14 height 14
checkbox input "true"
type input "10000"
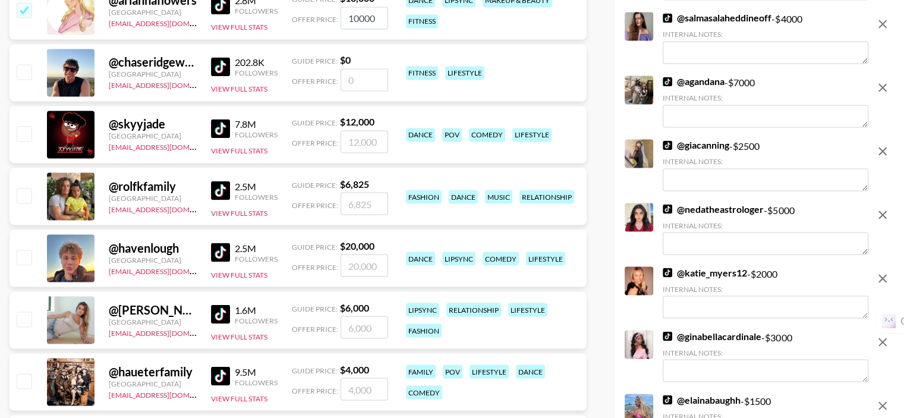
scroll to position [2258, 0]
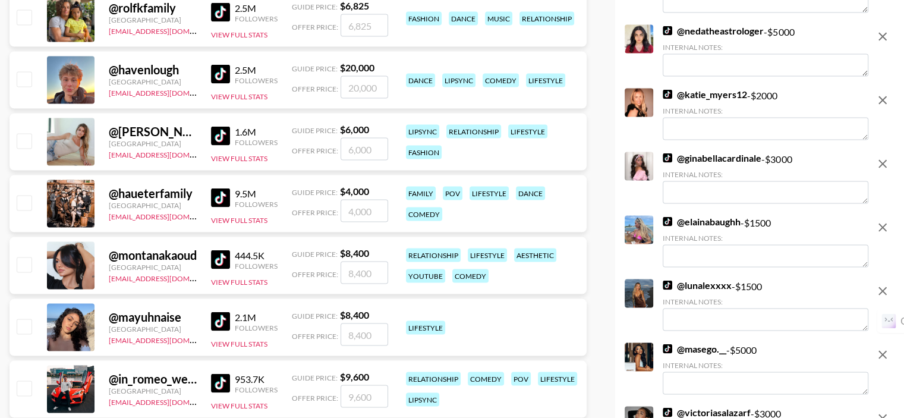
click at [24, 133] on input "checkbox" at bounding box center [24, 140] width 14 height 14
checkbox input "true"
type input "6000"
click at [26, 257] on input "checkbox" at bounding box center [24, 264] width 14 height 14
checkbox input "true"
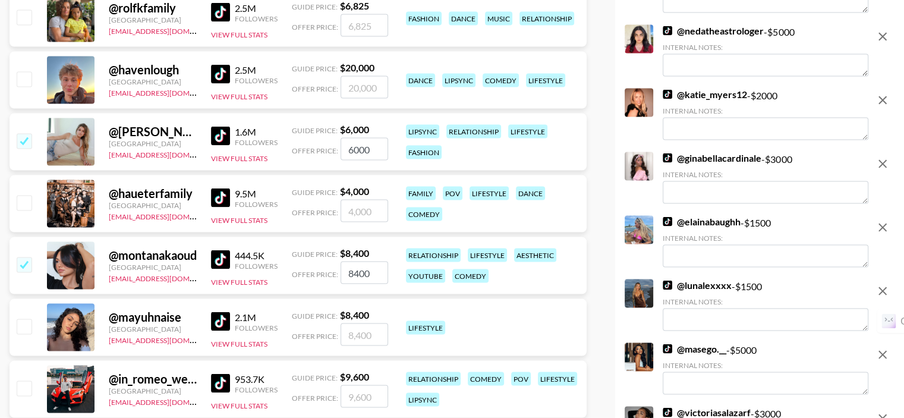
type input "8400"
click at [27, 318] on input "checkbox" at bounding box center [24, 325] width 14 height 14
checkbox input "true"
type input "8400"
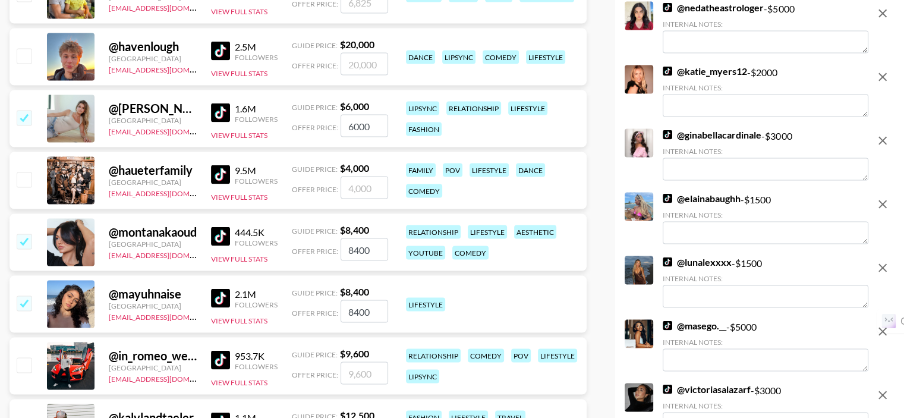
scroll to position [2495, 0]
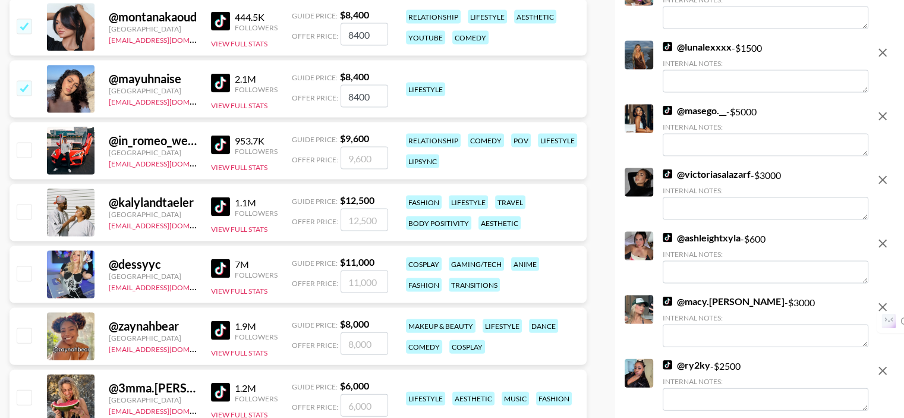
click at [30, 328] on input "checkbox" at bounding box center [24, 335] width 14 height 14
checkbox input "true"
type input "8000"
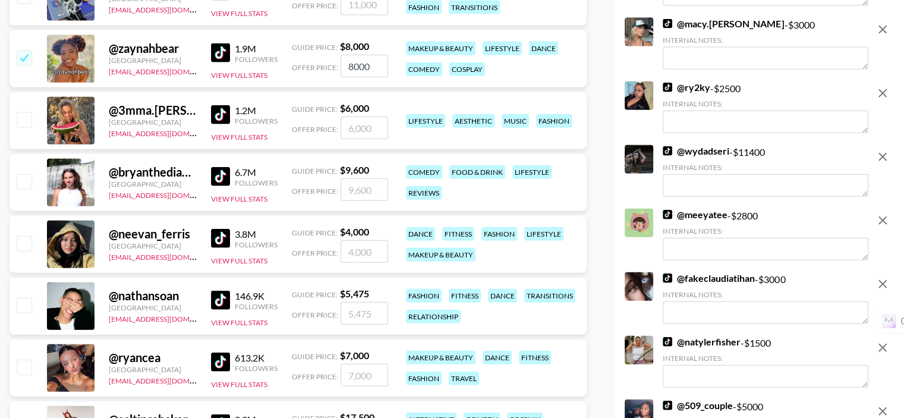
scroll to position [2852, 0]
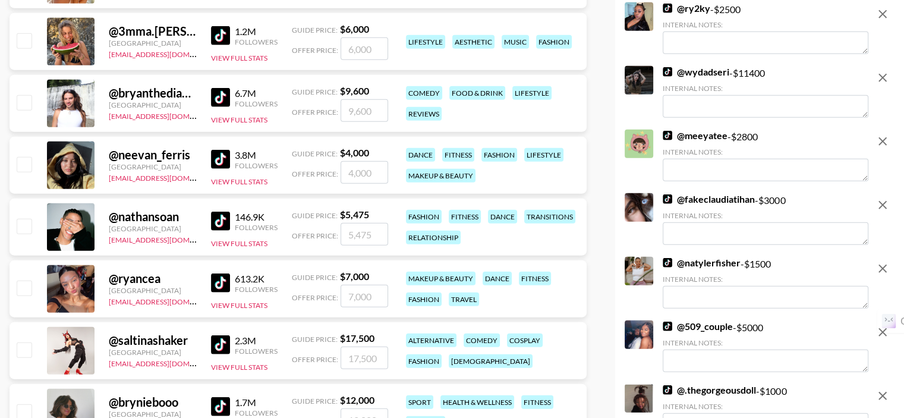
click at [26, 157] on input "checkbox" at bounding box center [24, 164] width 14 height 14
checkbox input "true"
type input "4000"
click at [28, 280] on input "checkbox" at bounding box center [24, 287] width 14 height 14
checkbox input "true"
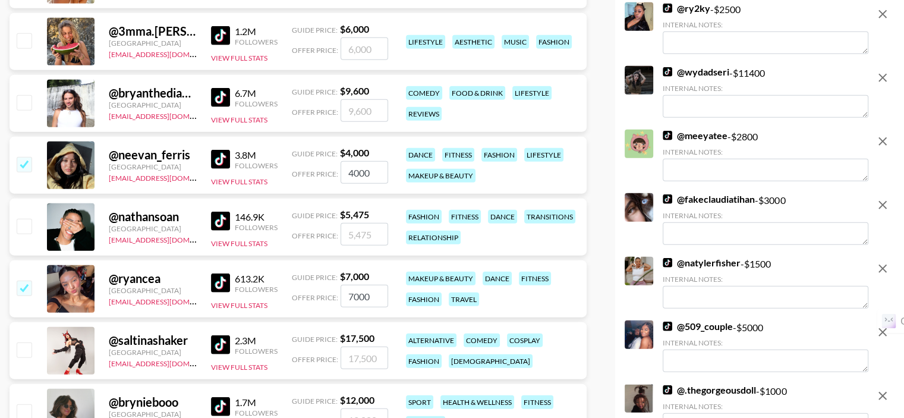
type input "7000"
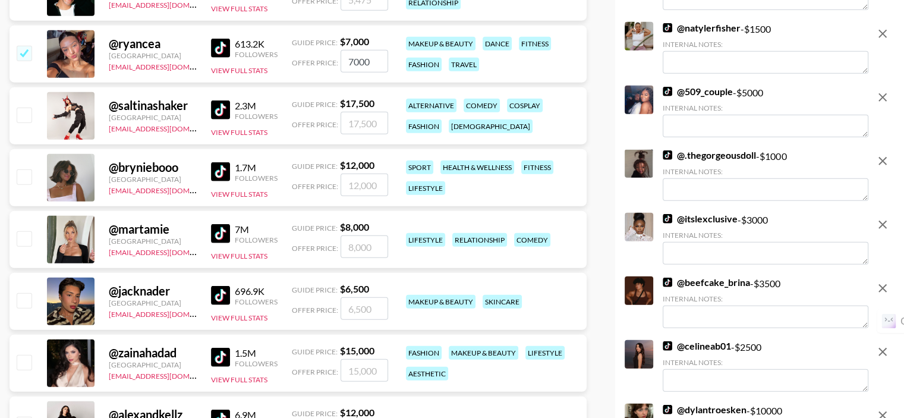
scroll to position [3089, 0]
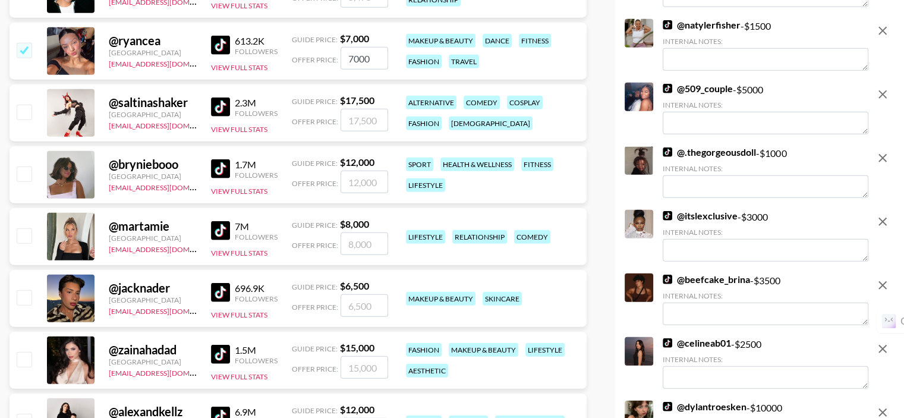
click at [23, 228] on input "checkbox" at bounding box center [24, 235] width 14 height 14
checkbox input "true"
type input "8000"
click at [23, 290] on input "checkbox" at bounding box center [24, 297] width 14 height 14
checkbox input "true"
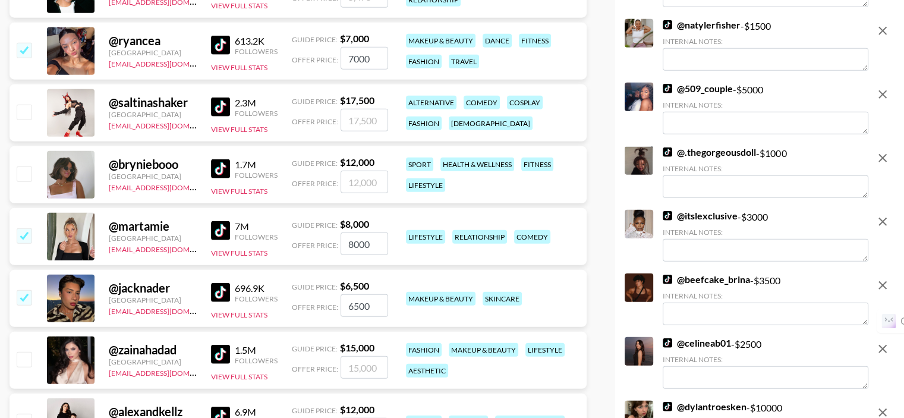
type input "6500"
click at [25, 352] on input "checkbox" at bounding box center [24, 359] width 14 height 14
checkbox input "true"
type input "15000"
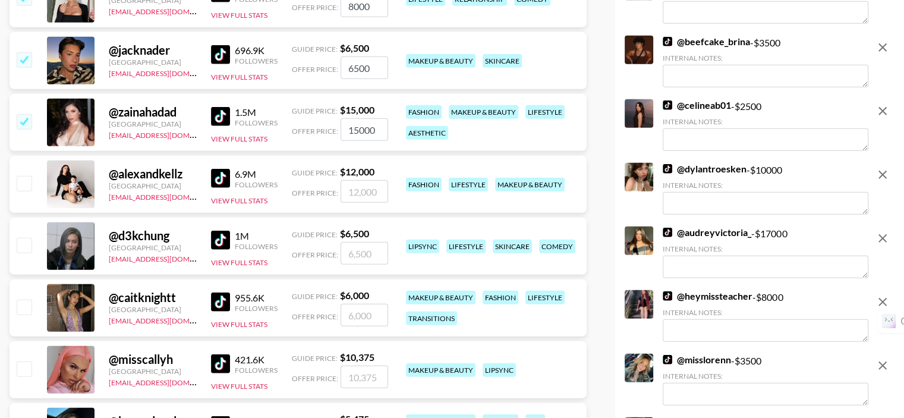
scroll to position [3446, 0]
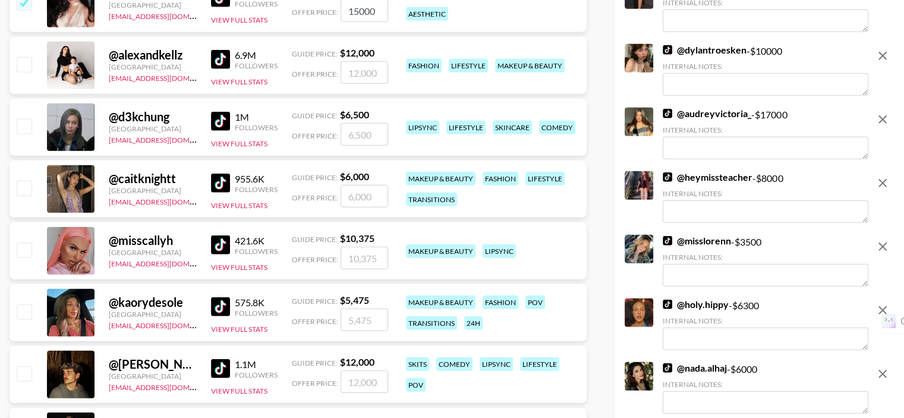
click at [25, 242] on input "checkbox" at bounding box center [24, 249] width 14 height 14
checkbox input "true"
type input "10375"
click at [24, 181] on input "checkbox" at bounding box center [24, 188] width 14 height 14
checkbox input "true"
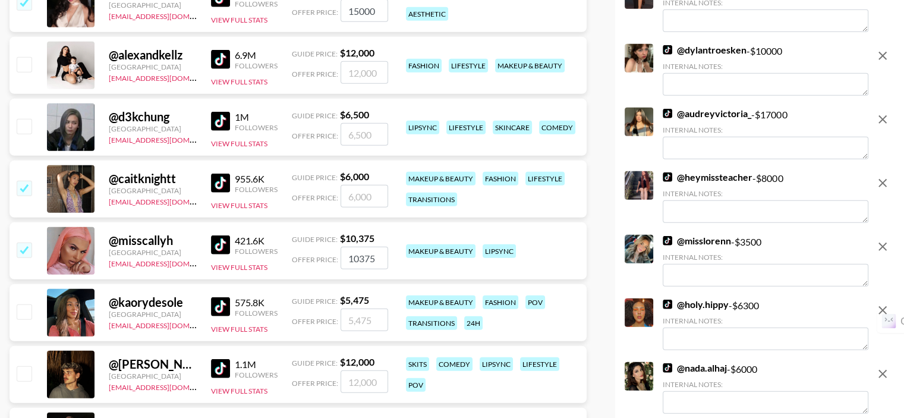
type input "6000"
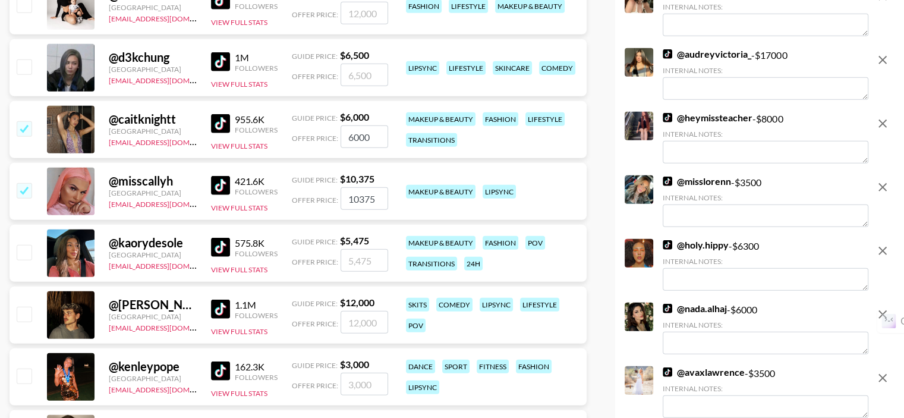
scroll to position [3564, 0]
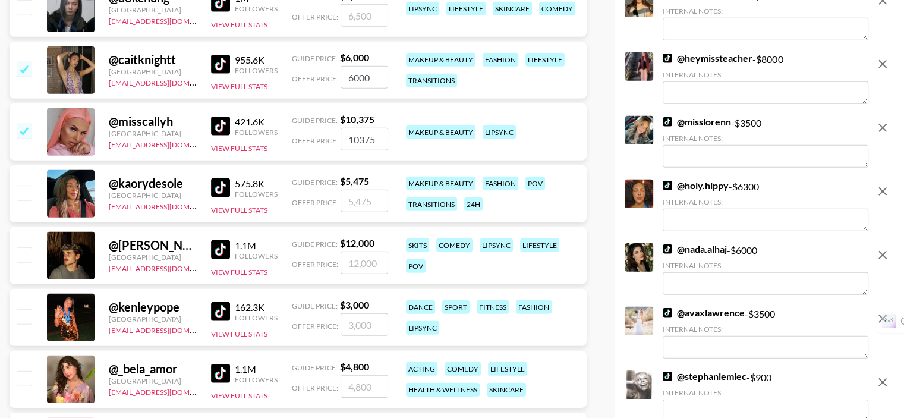
click at [26, 185] on input "checkbox" at bounding box center [24, 192] width 14 height 14
checkbox input "false"
click at [21, 185] on input "checkbox" at bounding box center [24, 192] width 14 height 14
checkbox input "true"
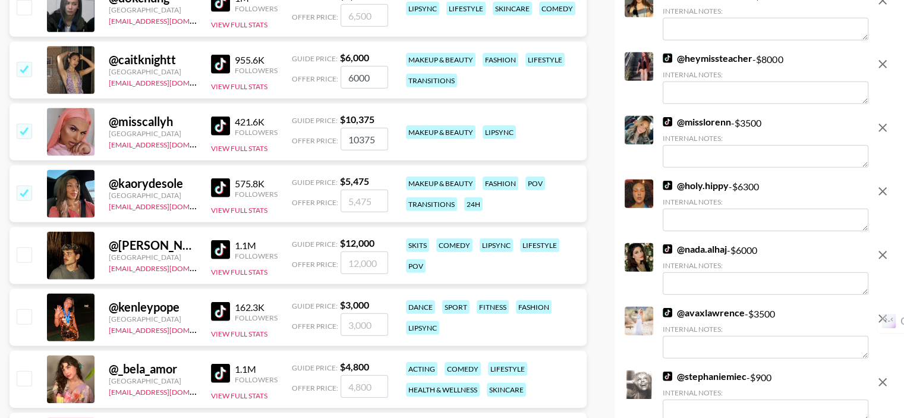
type input "5475"
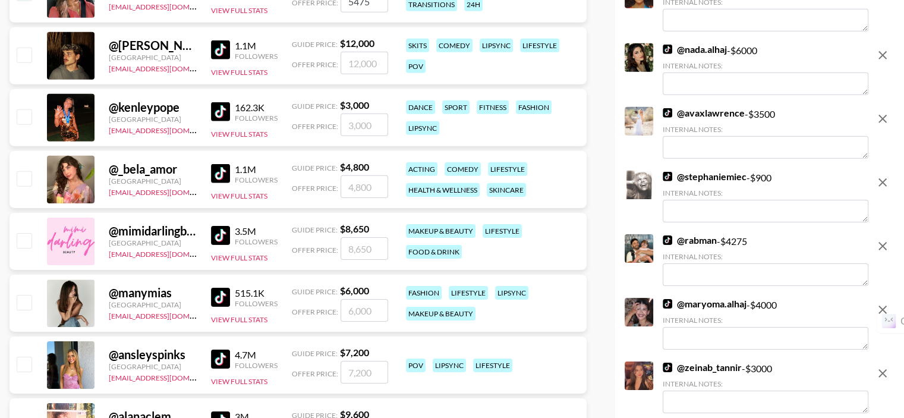
scroll to position [3802, 0]
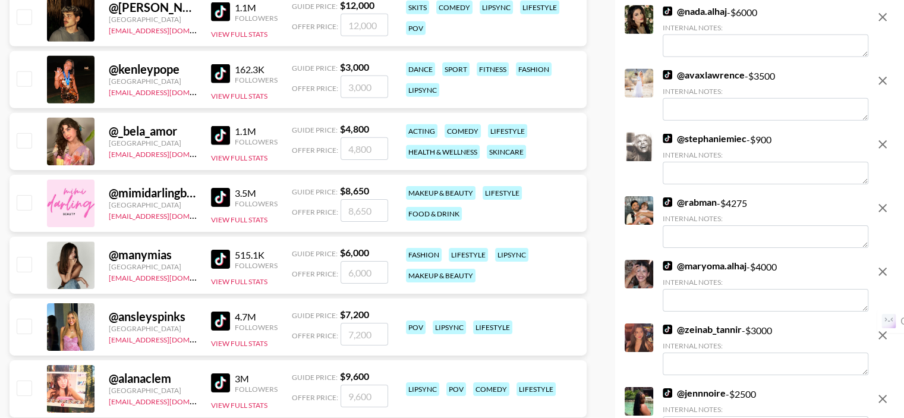
click at [20, 195] on input "checkbox" at bounding box center [24, 202] width 14 height 14
checkbox input "true"
type input "8650"
click at [27, 257] on input "checkbox" at bounding box center [24, 264] width 14 height 14
checkbox input "true"
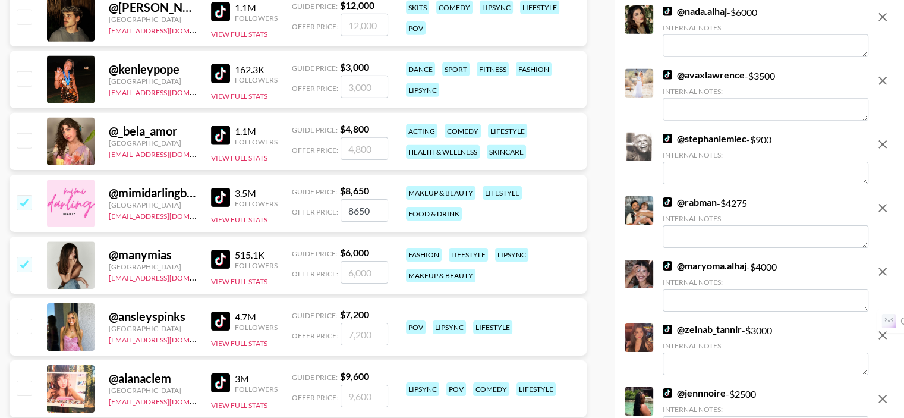
type input "6000"
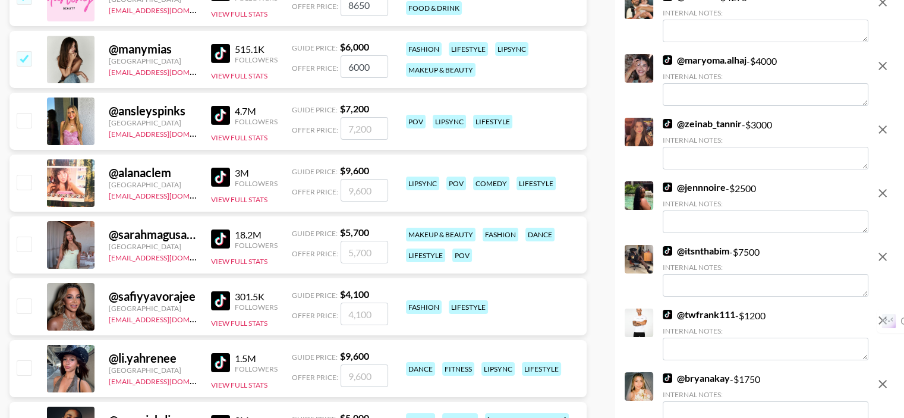
scroll to position [4040, 0]
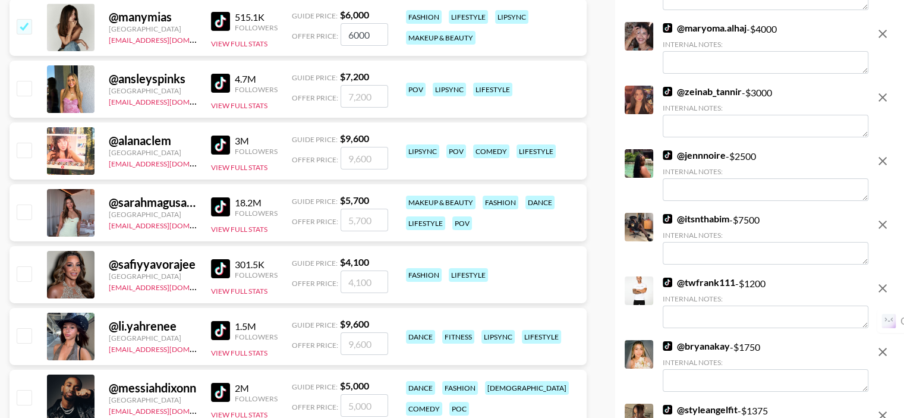
click at [23, 204] on input "checkbox" at bounding box center [24, 211] width 14 height 14
checkbox input "true"
type input "5700"
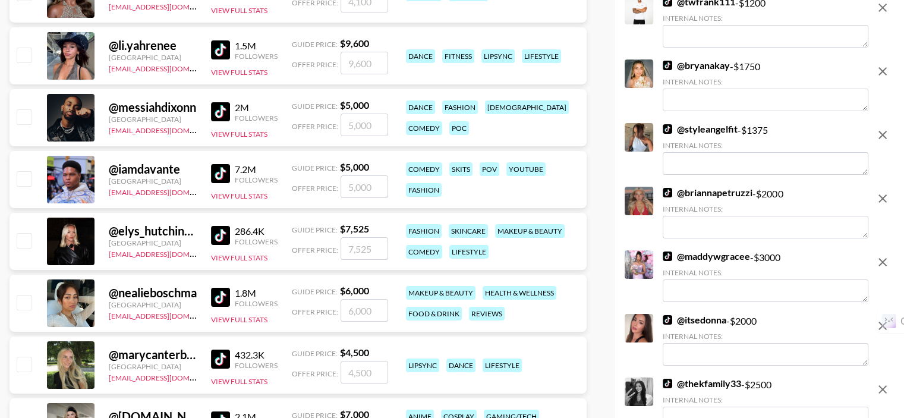
scroll to position [4396, 0]
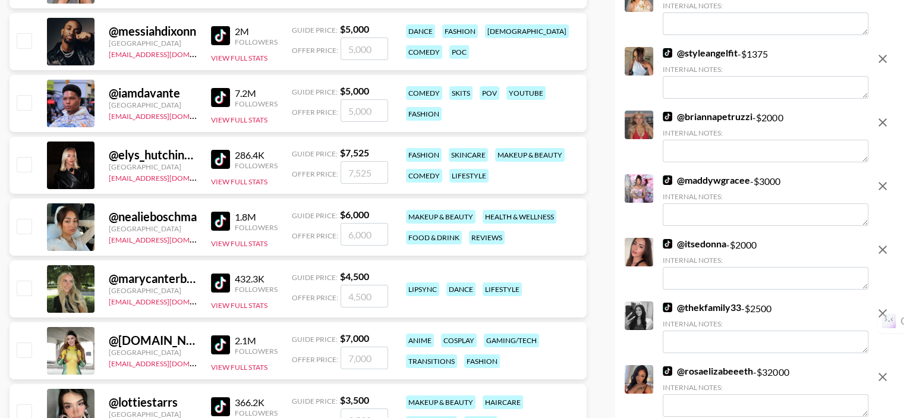
click at [27, 157] on input "checkbox" at bounding box center [24, 164] width 14 height 14
checkbox input "true"
type input "7525"
click at [24, 219] on input "checkbox" at bounding box center [24, 226] width 14 height 14
checkbox input "true"
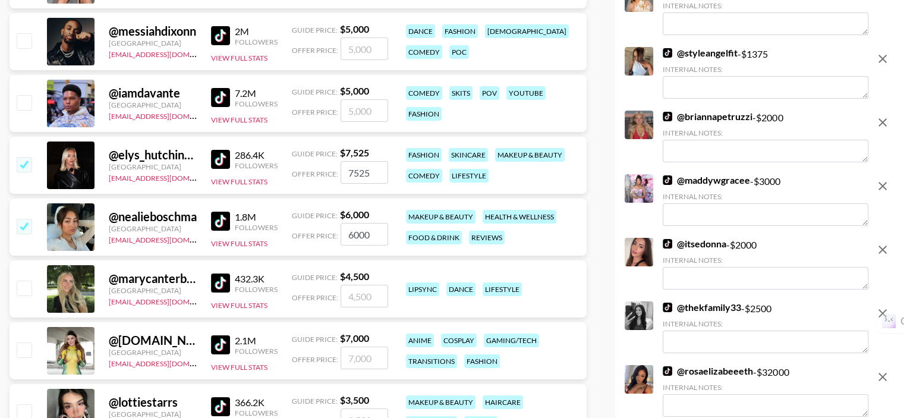
type input "6000"
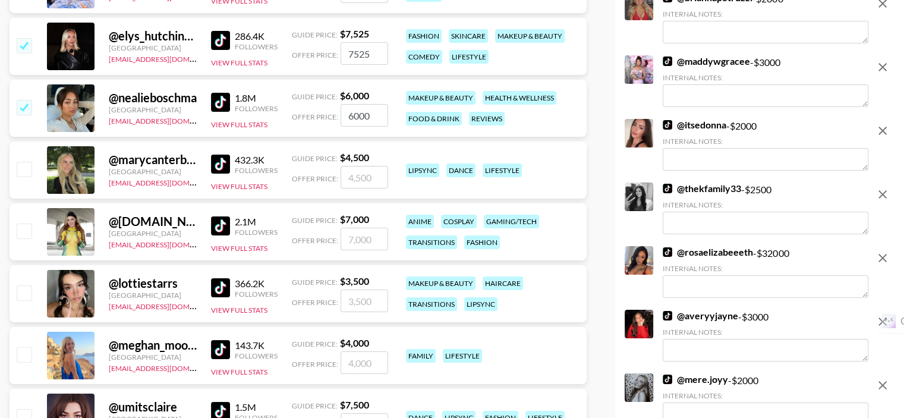
scroll to position [4634, 0]
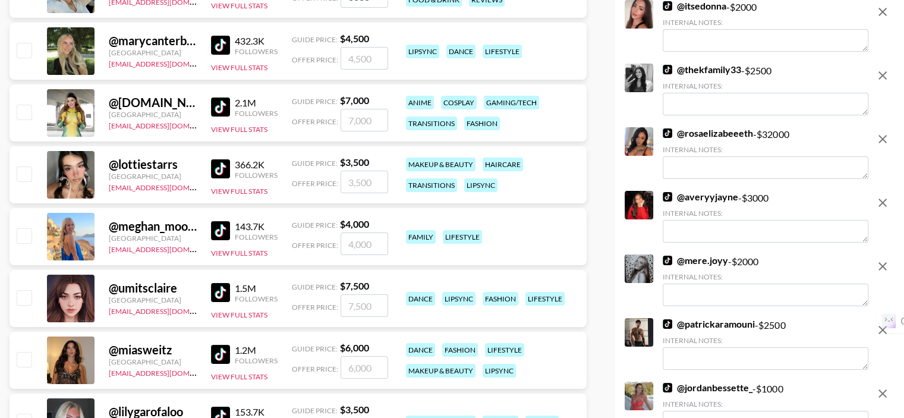
click at [25, 166] on input "checkbox" at bounding box center [24, 173] width 14 height 14
checkbox input "true"
type input "3500"
click at [30, 331] on div "@ miasweitz [GEOGRAPHIC_DATA] [EMAIL_ADDRESS][DOMAIN_NAME] 1.2M Followers View …" at bounding box center [298, 359] width 577 height 57
click at [29, 352] on input "checkbox" at bounding box center [24, 359] width 14 height 14
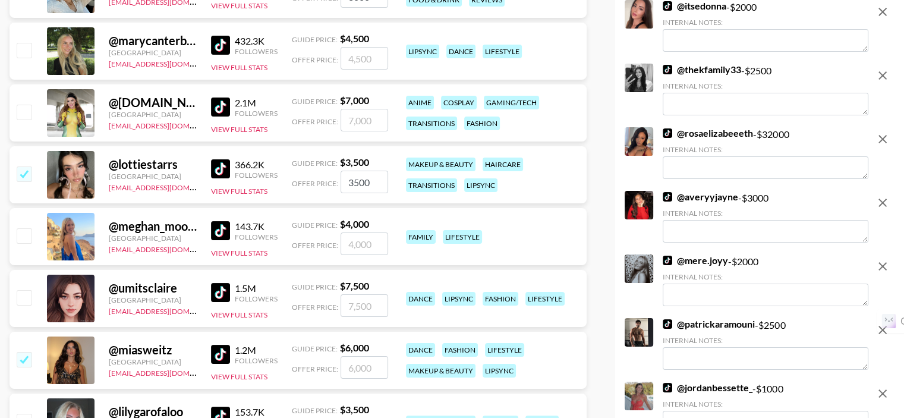
checkbox input "true"
type input "6000"
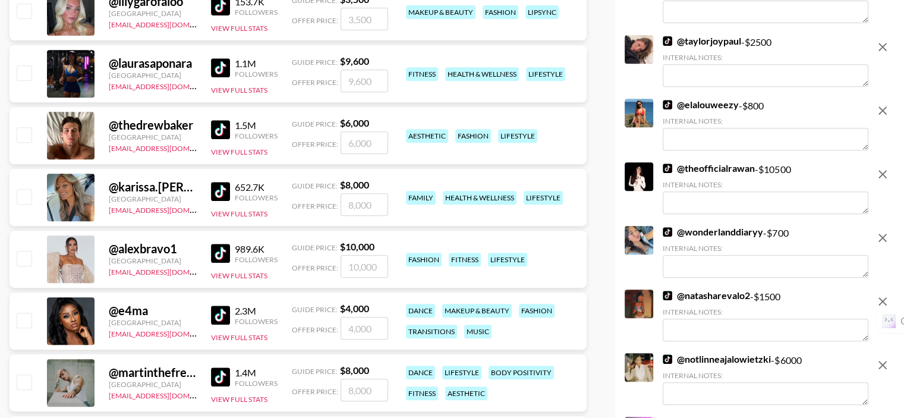
scroll to position [5050, 0]
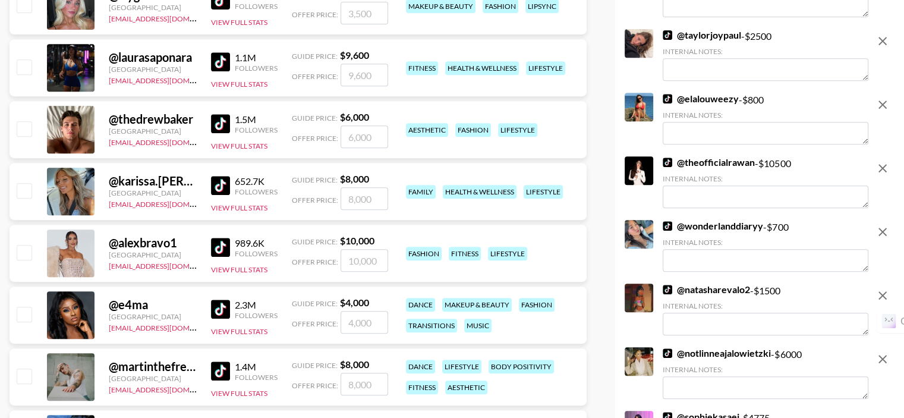
click at [29, 245] on input "checkbox" at bounding box center [24, 252] width 14 height 14
checkbox input "true"
type input "10000"
click at [28, 307] on input "checkbox" at bounding box center [24, 314] width 14 height 14
checkbox input "true"
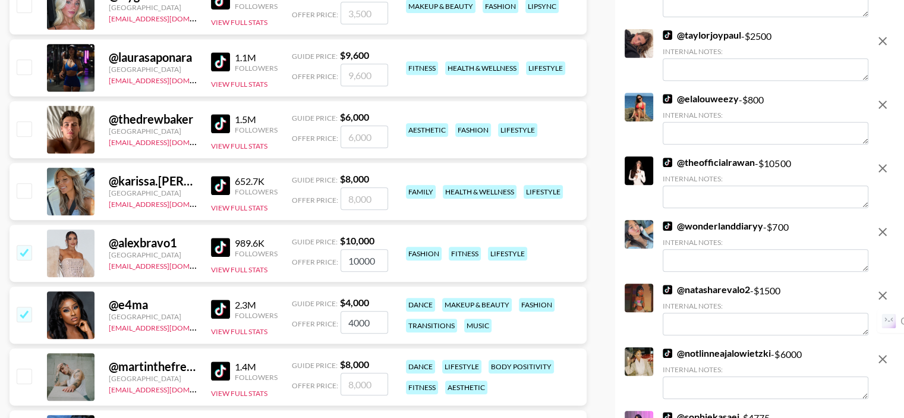
type input "4000"
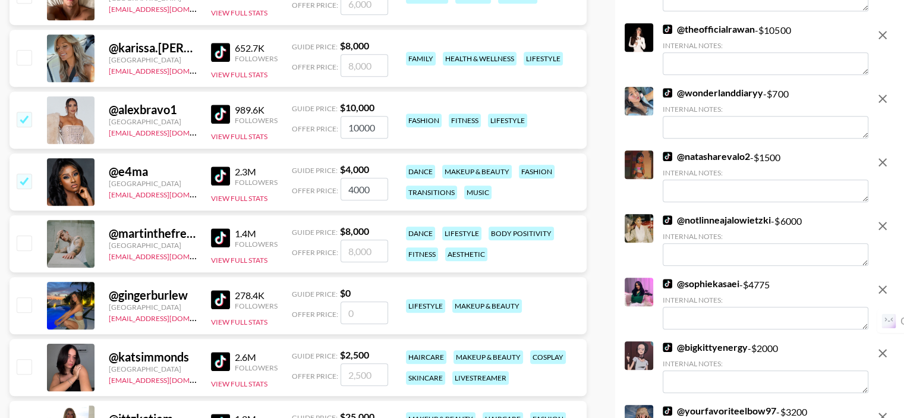
scroll to position [5347, 0]
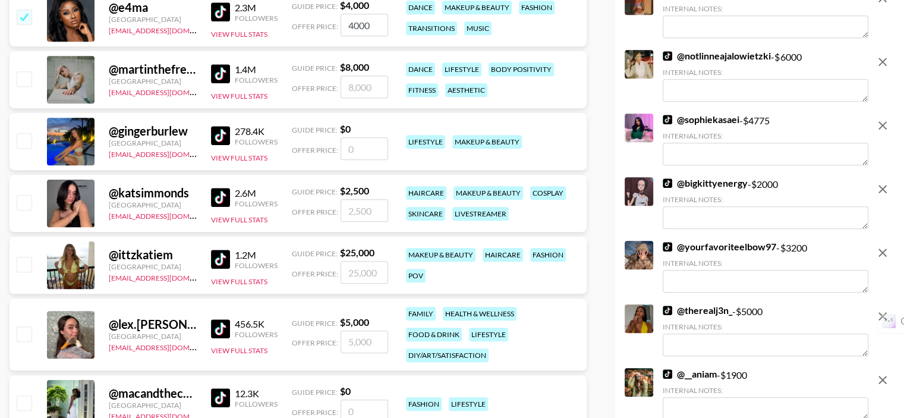
click at [31, 257] on input "checkbox" at bounding box center [24, 264] width 14 height 14
checkbox input "true"
type input "25000"
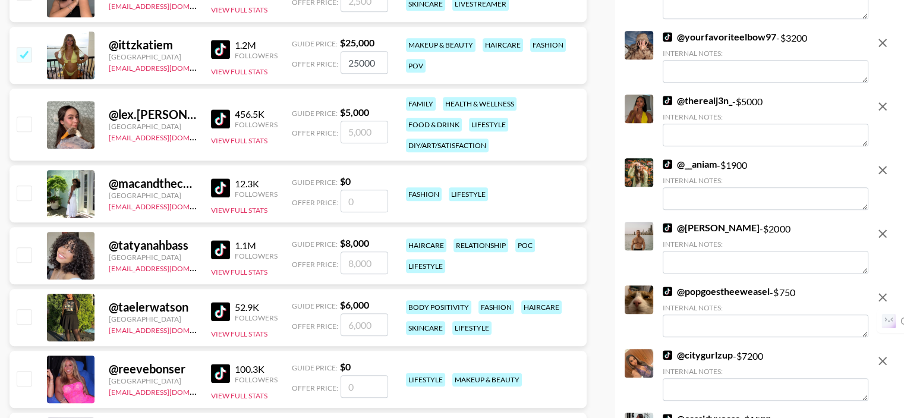
scroll to position [5584, 0]
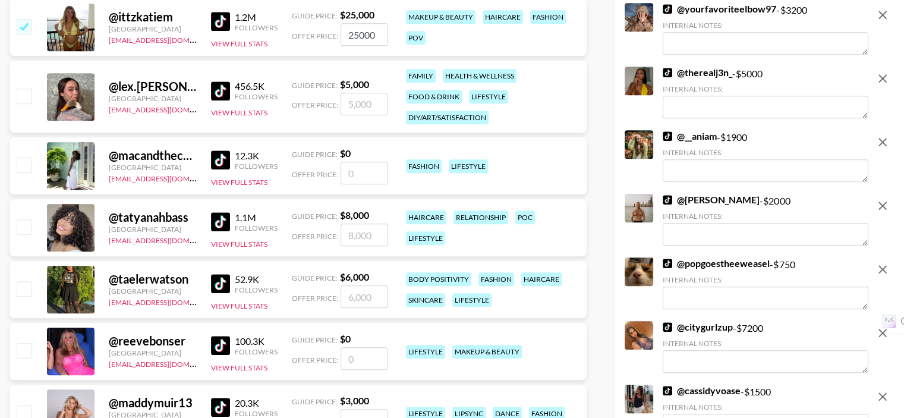
click at [24, 281] on input "checkbox" at bounding box center [24, 288] width 14 height 14
checkbox input "true"
type input "6000"
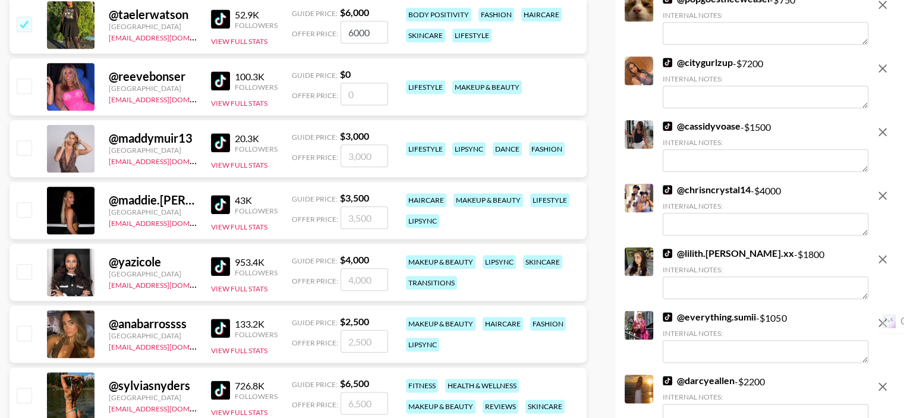
scroll to position [5881, 0]
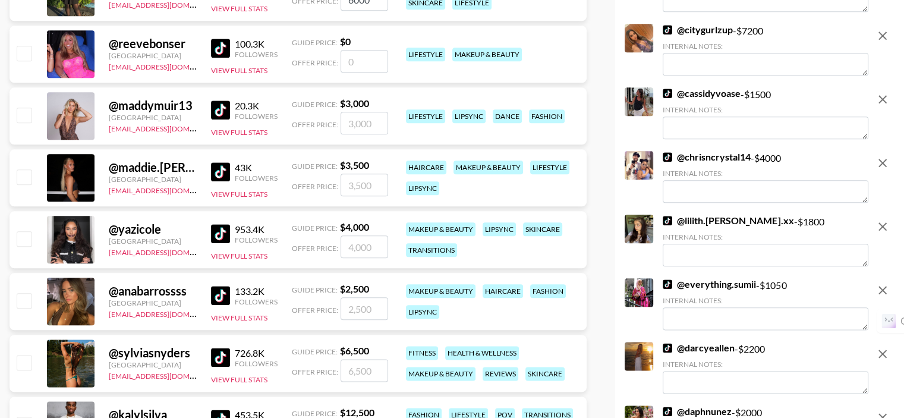
click at [24, 169] on input "checkbox" at bounding box center [24, 176] width 14 height 14
checkbox input "true"
type input "3500"
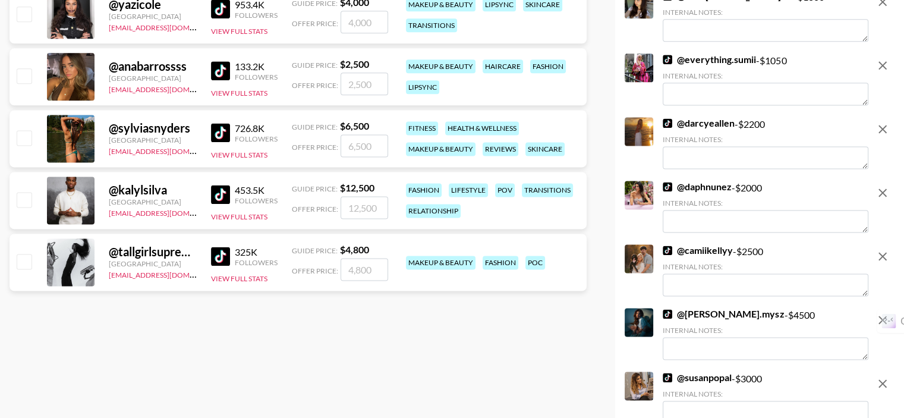
scroll to position [6119, 0]
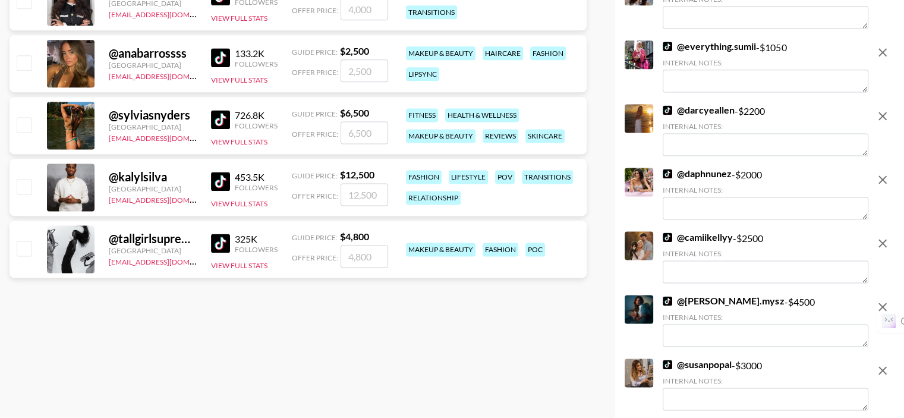
click at [25, 117] on input "checkbox" at bounding box center [24, 124] width 14 height 14
checkbox input "true"
type input "6500"
click at [27, 241] on input "checkbox" at bounding box center [24, 248] width 14 height 14
checkbox input "true"
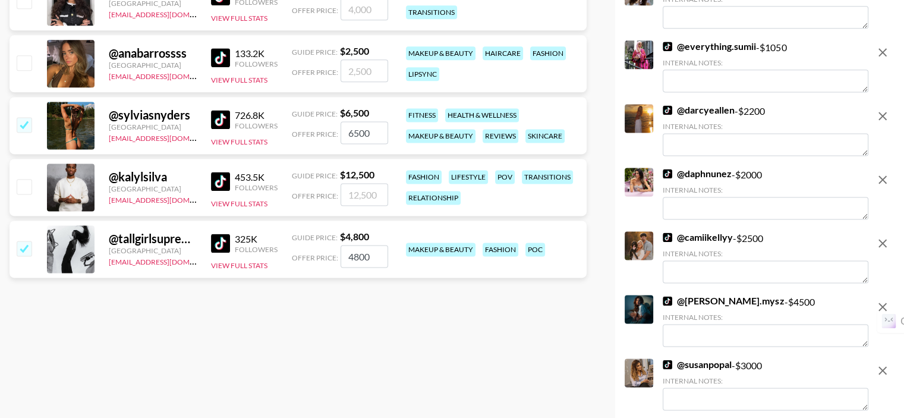
type input "4800"
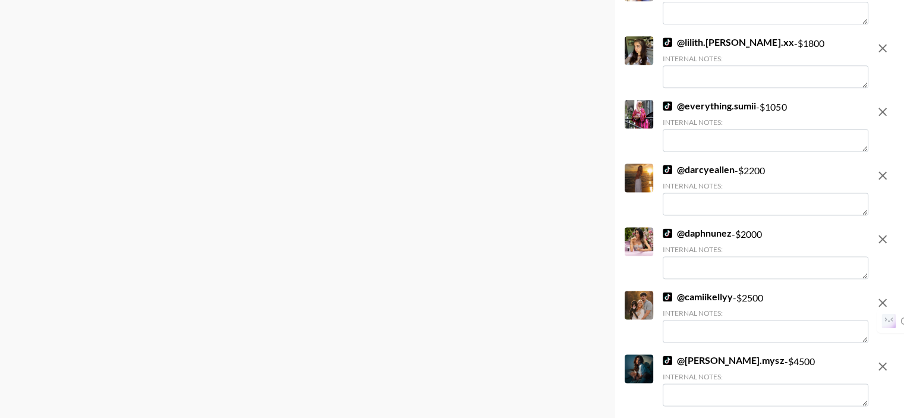
scroll to position [0, 0]
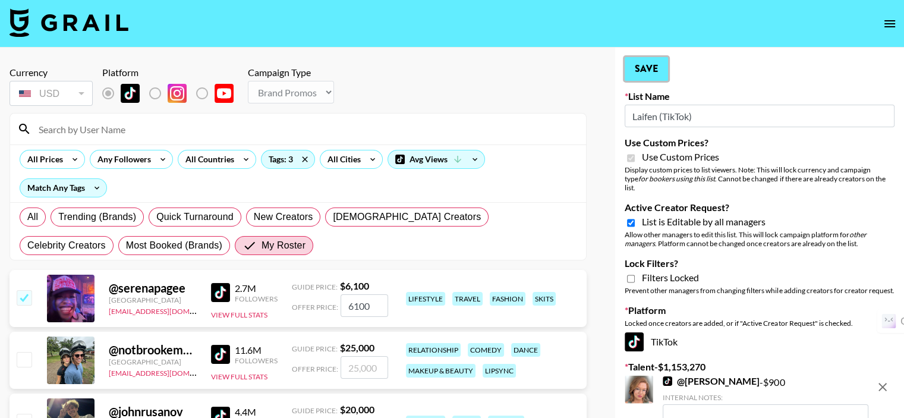
click at [646, 73] on button "Save" at bounding box center [645, 69] width 43 height 24
